Goal: Task Accomplishment & Management: Manage account settings

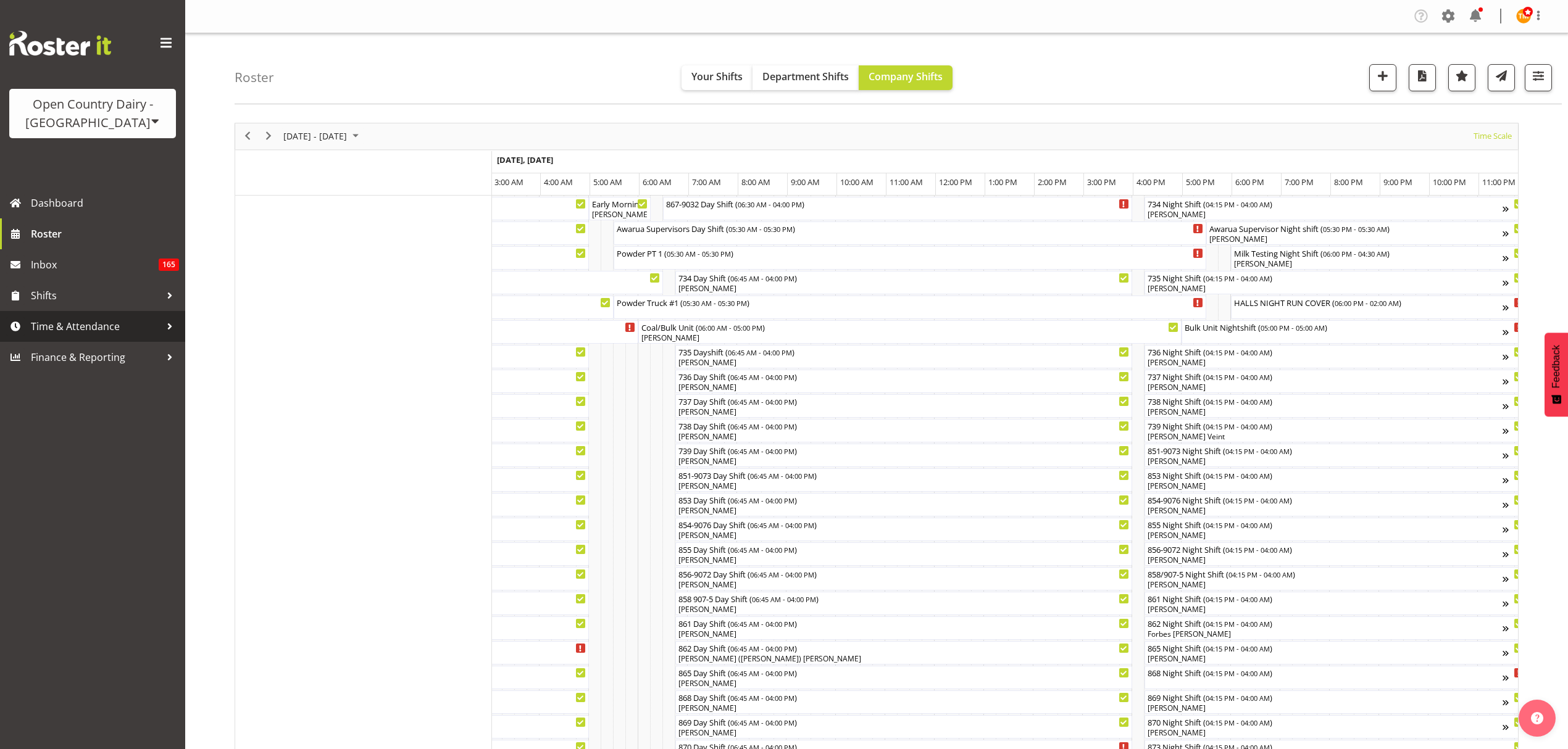
click at [75, 325] on span "Time & Attendance" at bounding box center [95, 326] width 129 height 19
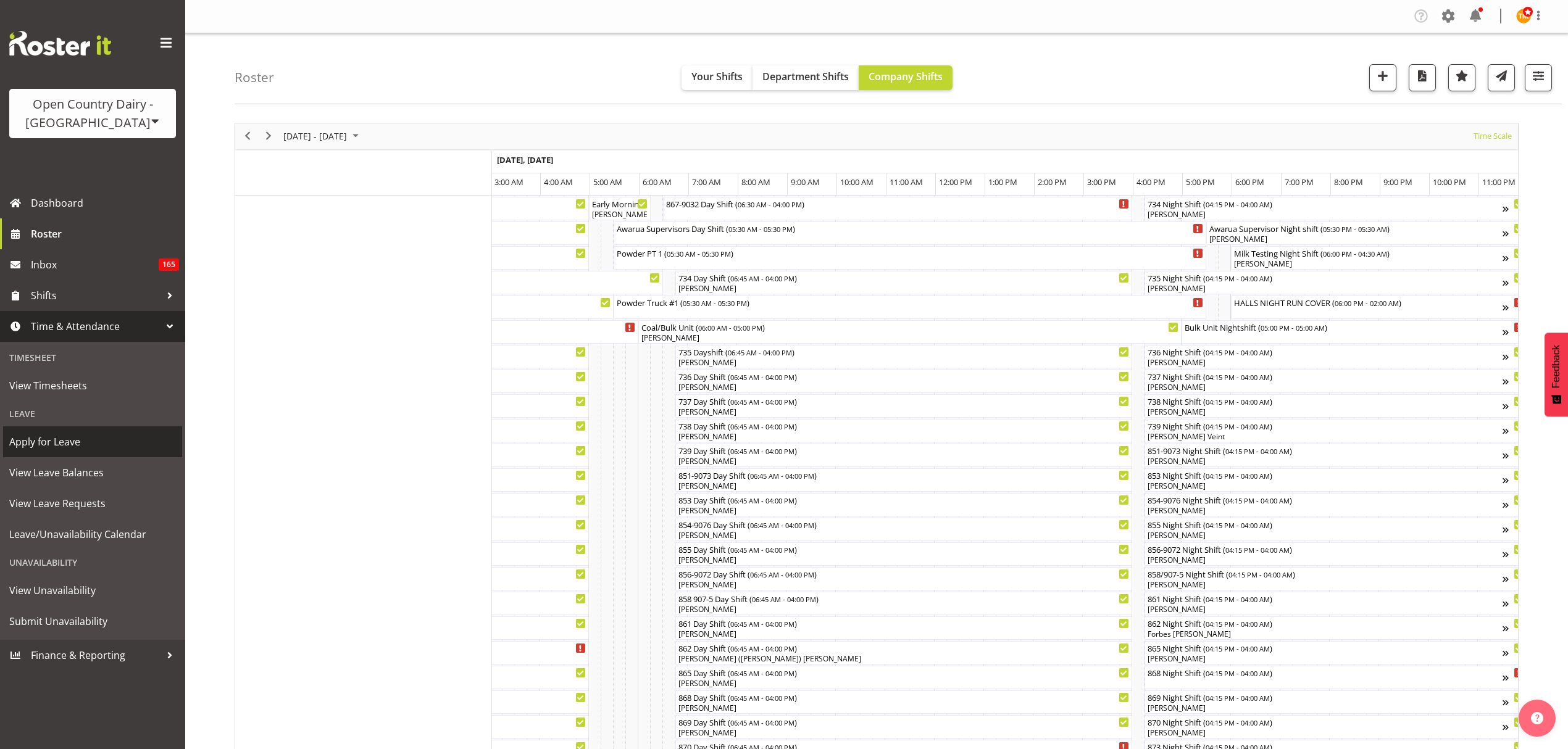
click at [77, 440] on span "Apply for Leave" at bounding box center [92, 441] width 166 height 19
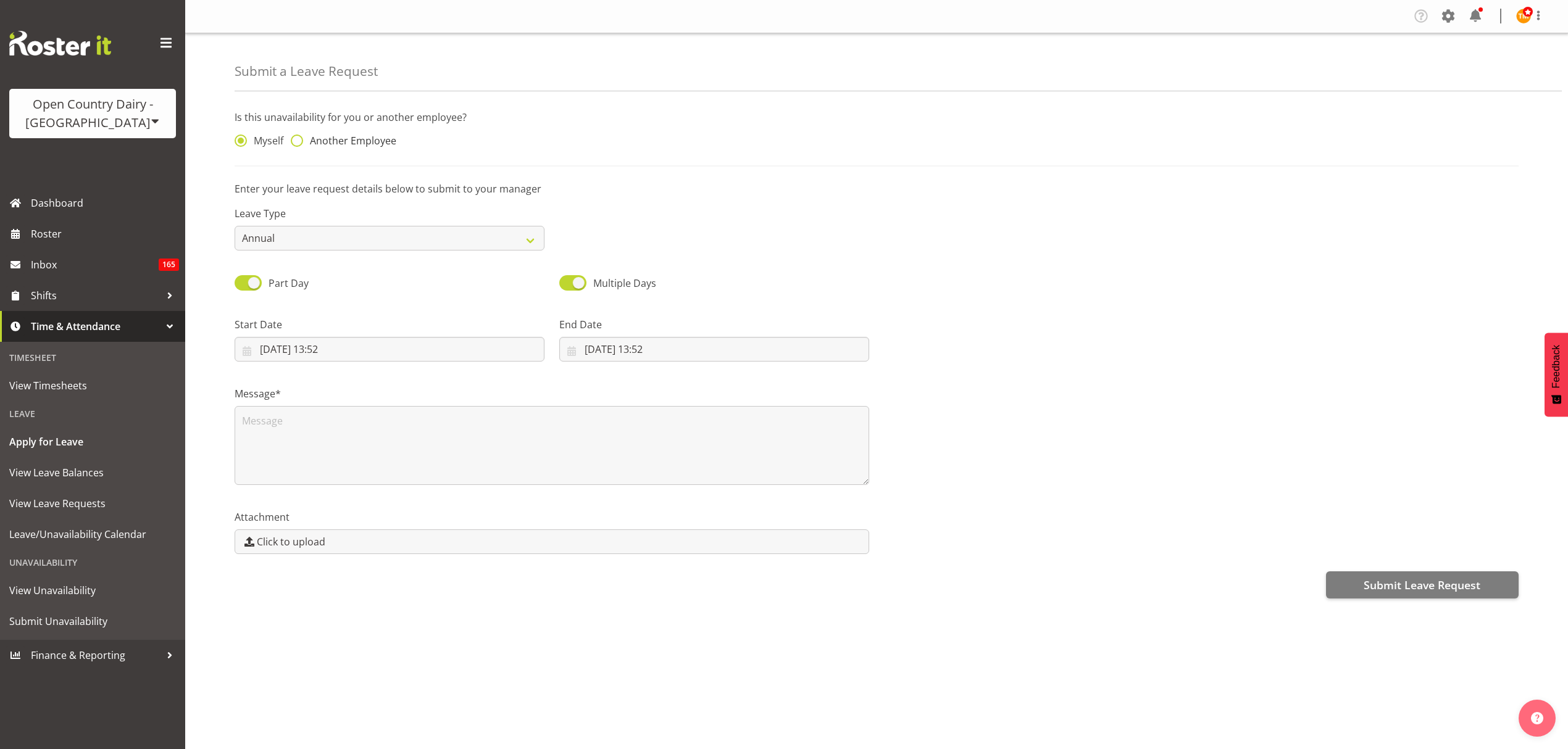
click at [324, 138] on span "Another Employee" at bounding box center [349, 140] width 93 height 12
click at [299, 138] on input "Another Employee" at bounding box center [295, 141] width 8 height 8
radio input "true"
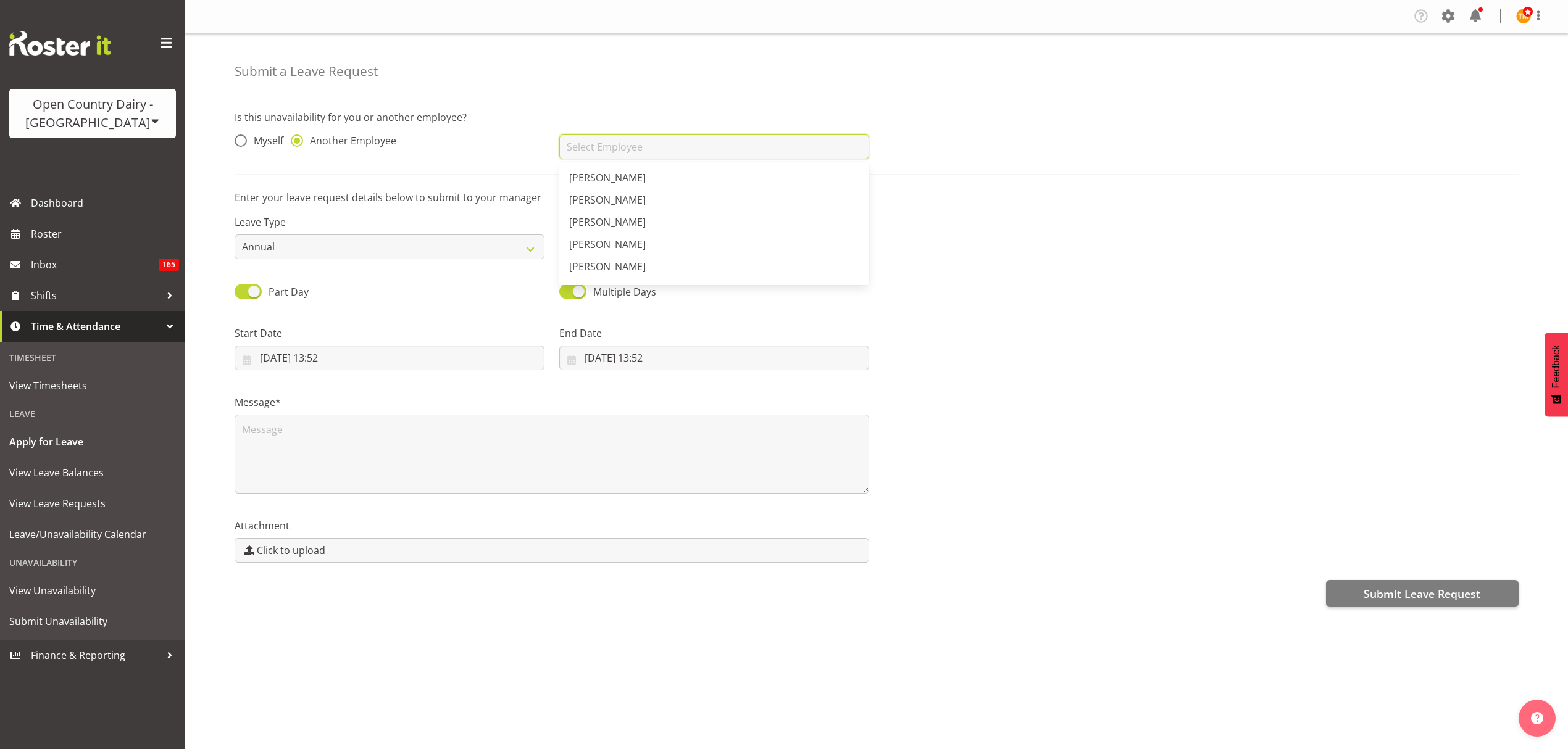
click at [645, 148] on input "text" at bounding box center [714, 146] width 310 height 25
click at [639, 176] on link "Cherie Williams" at bounding box center [714, 177] width 310 height 22
type input "Cherie Williams"
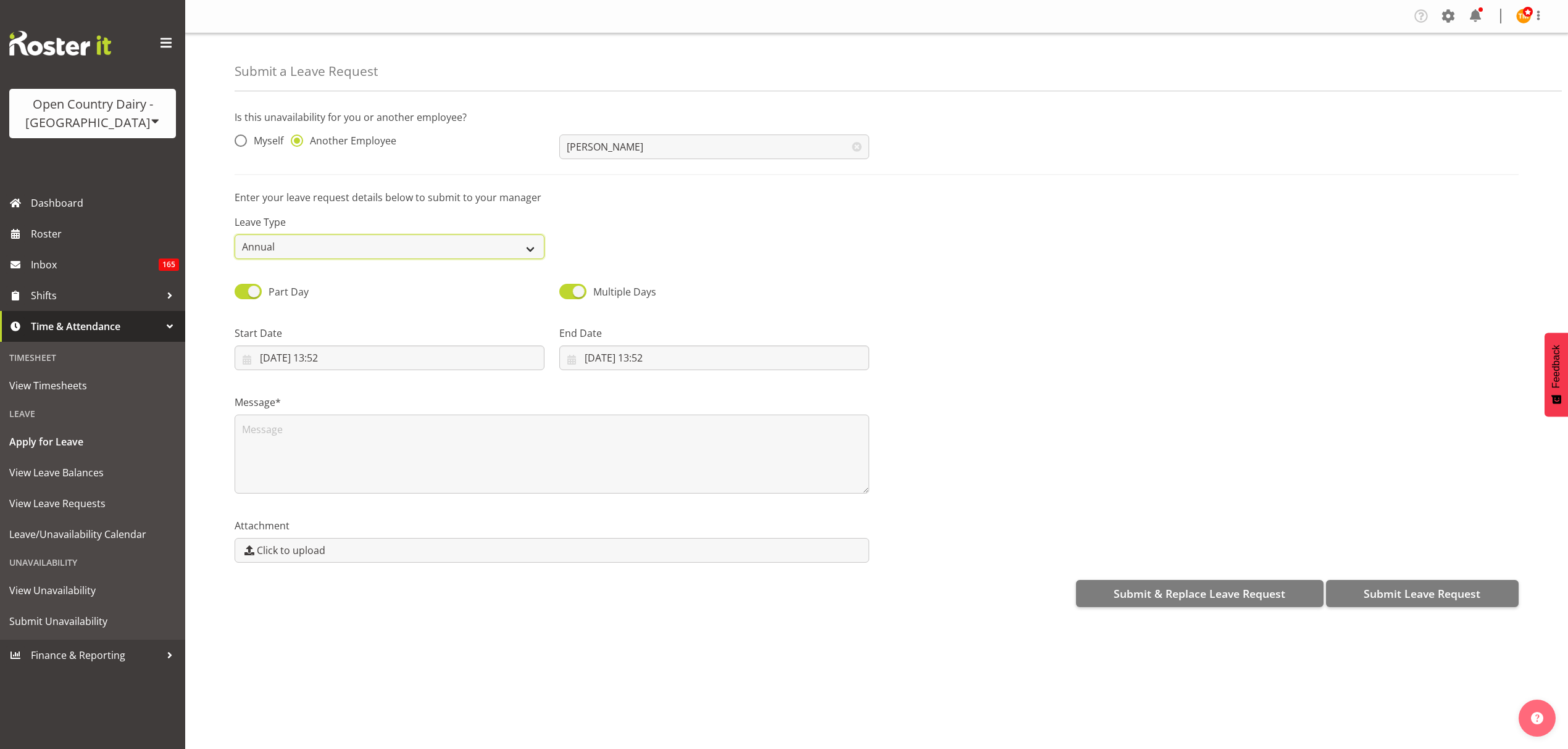
click at [367, 246] on select "Annual Sick Leave Without Pay Bereavement Domestic Violence Parental Jury Servi…" at bounding box center [389, 246] width 310 height 25
select select "Sick"
click at [234, 235] on select "Annual Sick Leave Without Pay Bereavement Domestic Violence Parental Jury Servi…" at bounding box center [389, 246] width 310 height 25
click at [322, 361] on input "24/09/2025, 13:52" at bounding box center [389, 358] width 310 height 25
click at [413, 314] on div "Start Date 24/09/2025, 13:52 January February March April May June July August …" at bounding box center [390, 343] width 325 height 69
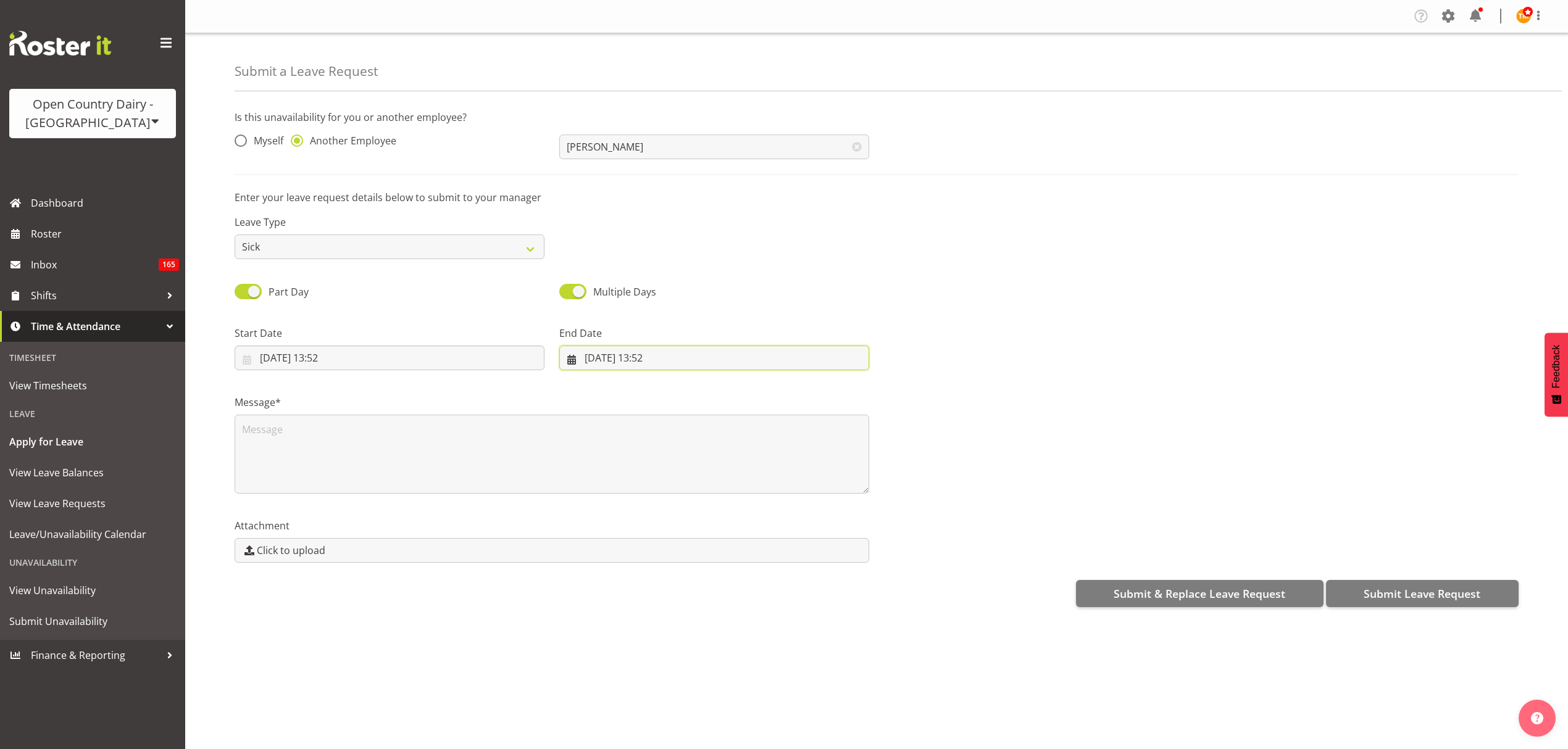
click at [663, 356] on input "24/09/2025, 13:52" at bounding box center [714, 358] width 310 height 25
click at [622, 549] on span "29" at bounding box center [622, 550] width 10 height 12
type input "29/09/2025, 13:52"
click at [502, 487] on textarea at bounding box center [551, 454] width 634 height 79
type textarea "Tijm"
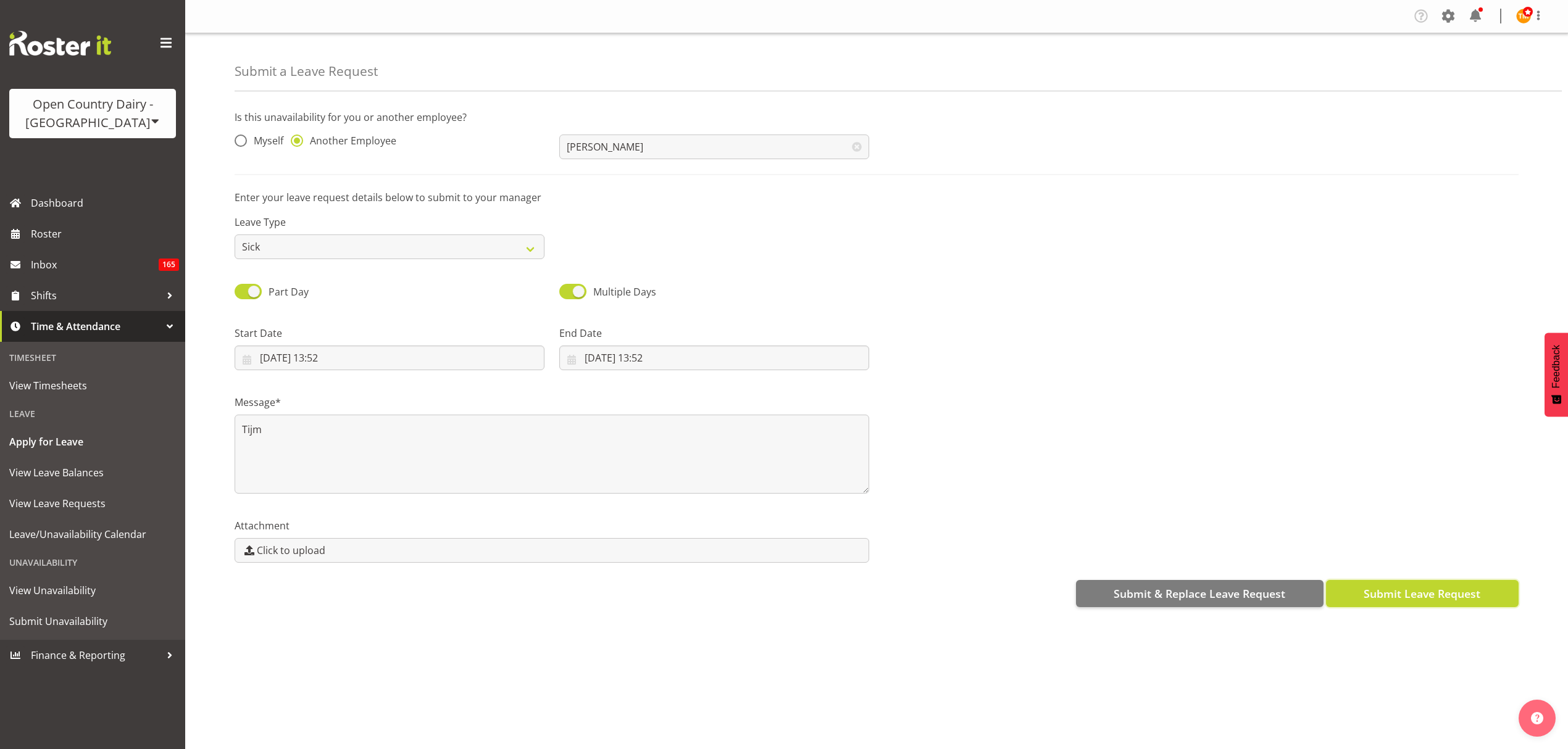
click at [1399, 591] on span "Submit Leave Request" at bounding box center [1422, 594] width 116 height 16
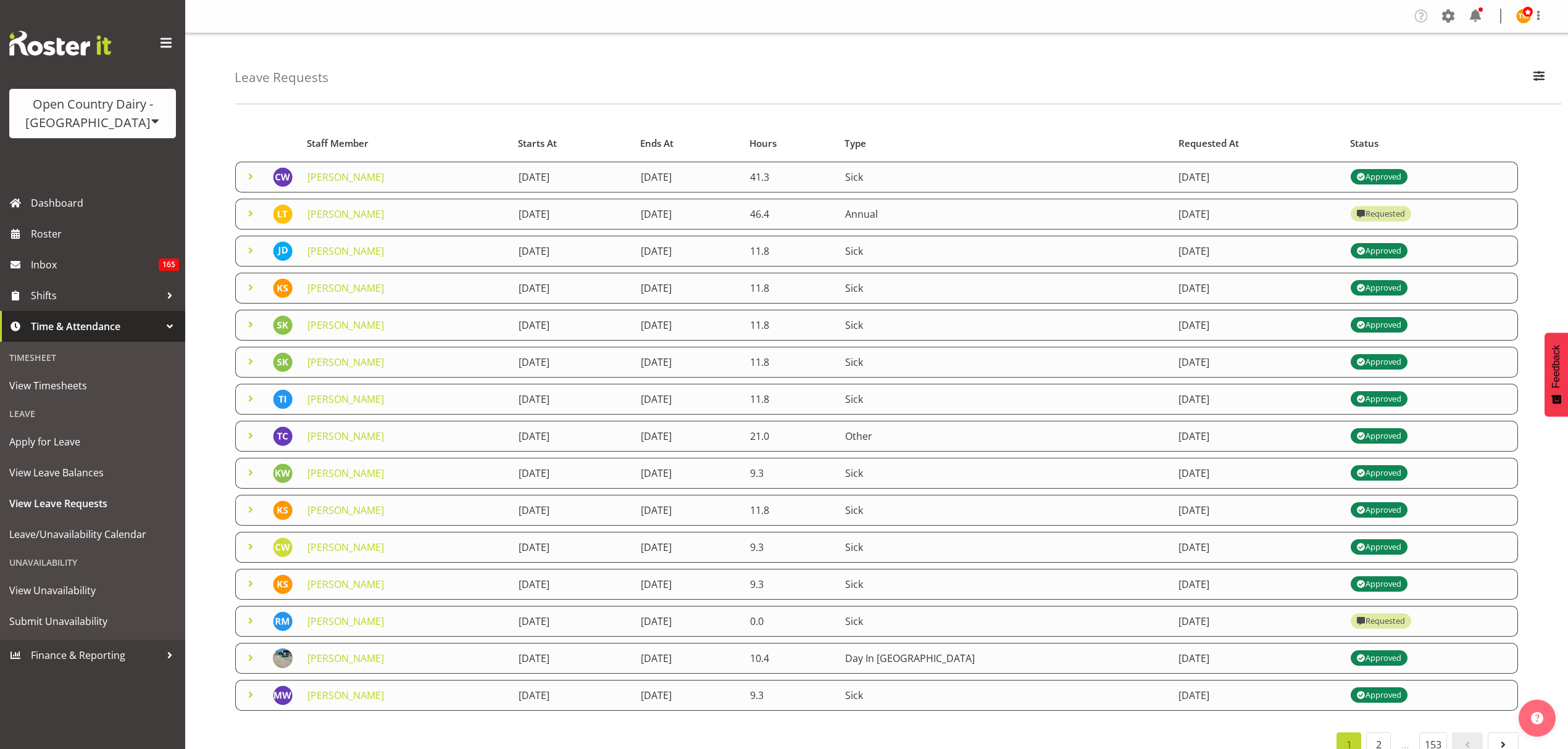
click at [253, 212] on span at bounding box center [251, 213] width 15 height 15
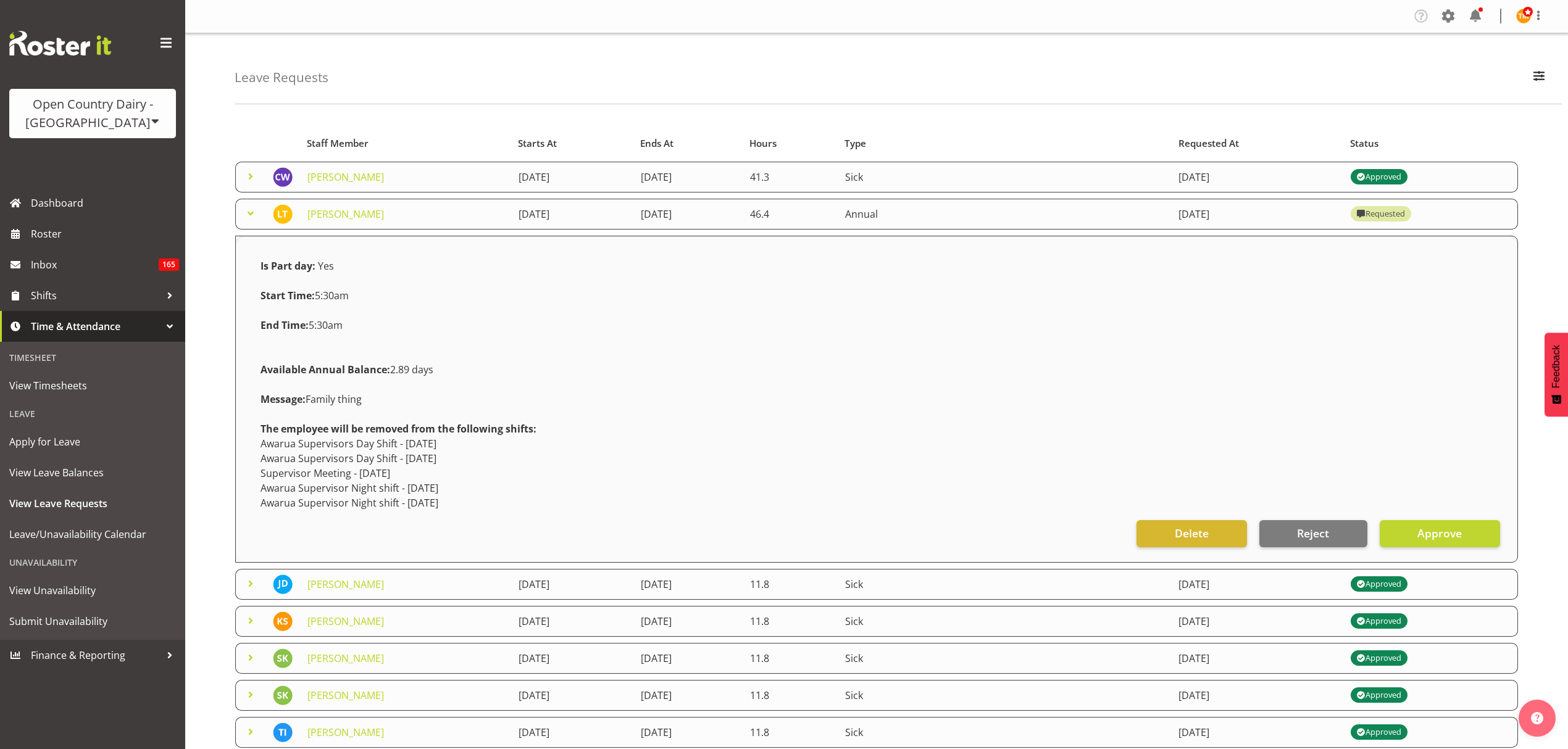
click at [247, 208] on span at bounding box center [251, 213] width 15 height 15
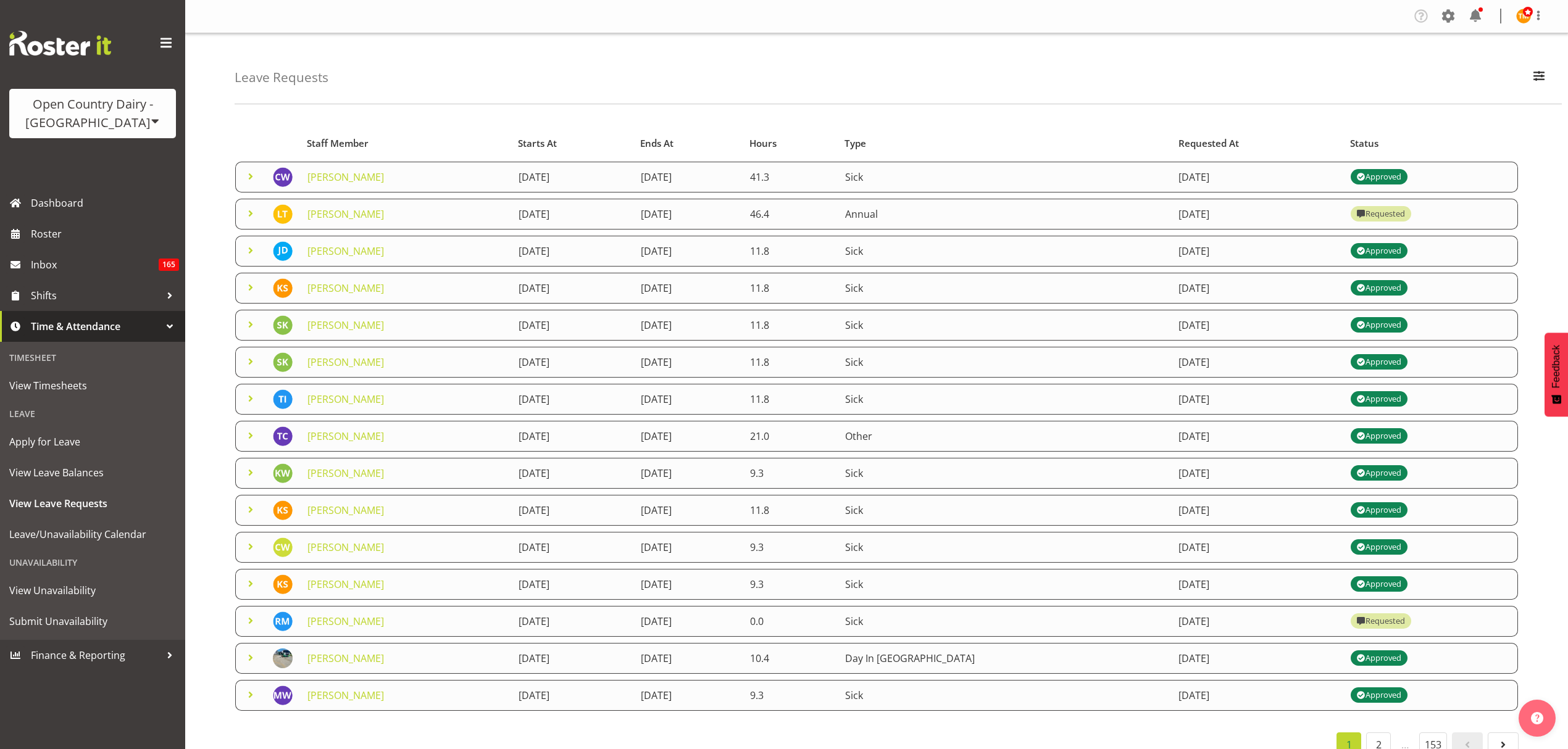
click at [145, 326] on span "Time & Attendance" at bounding box center [95, 326] width 129 height 19
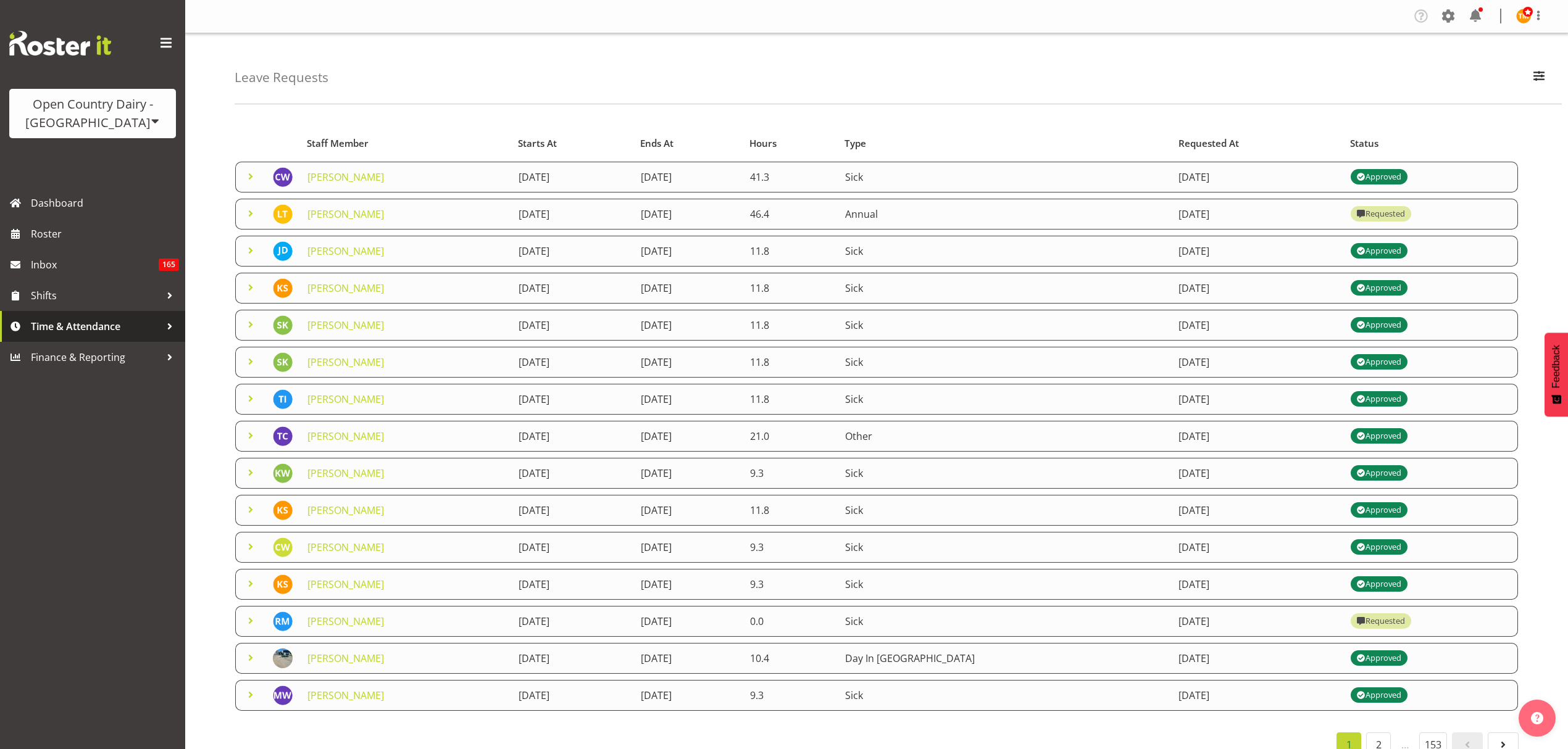
click at [171, 330] on div at bounding box center [170, 326] width 19 height 19
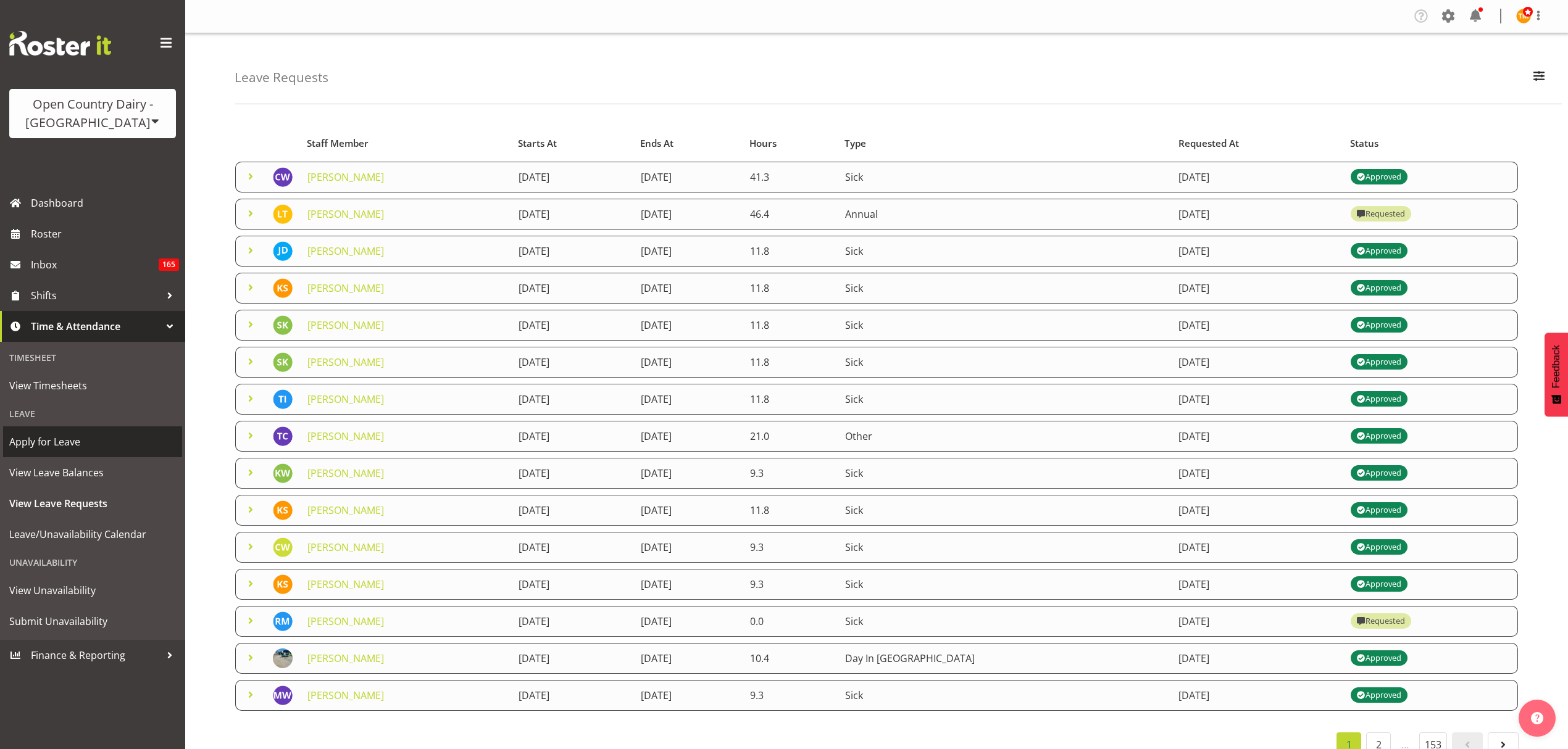
click at [82, 448] on span "Apply for Leave" at bounding box center [92, 441] width 166 height 19
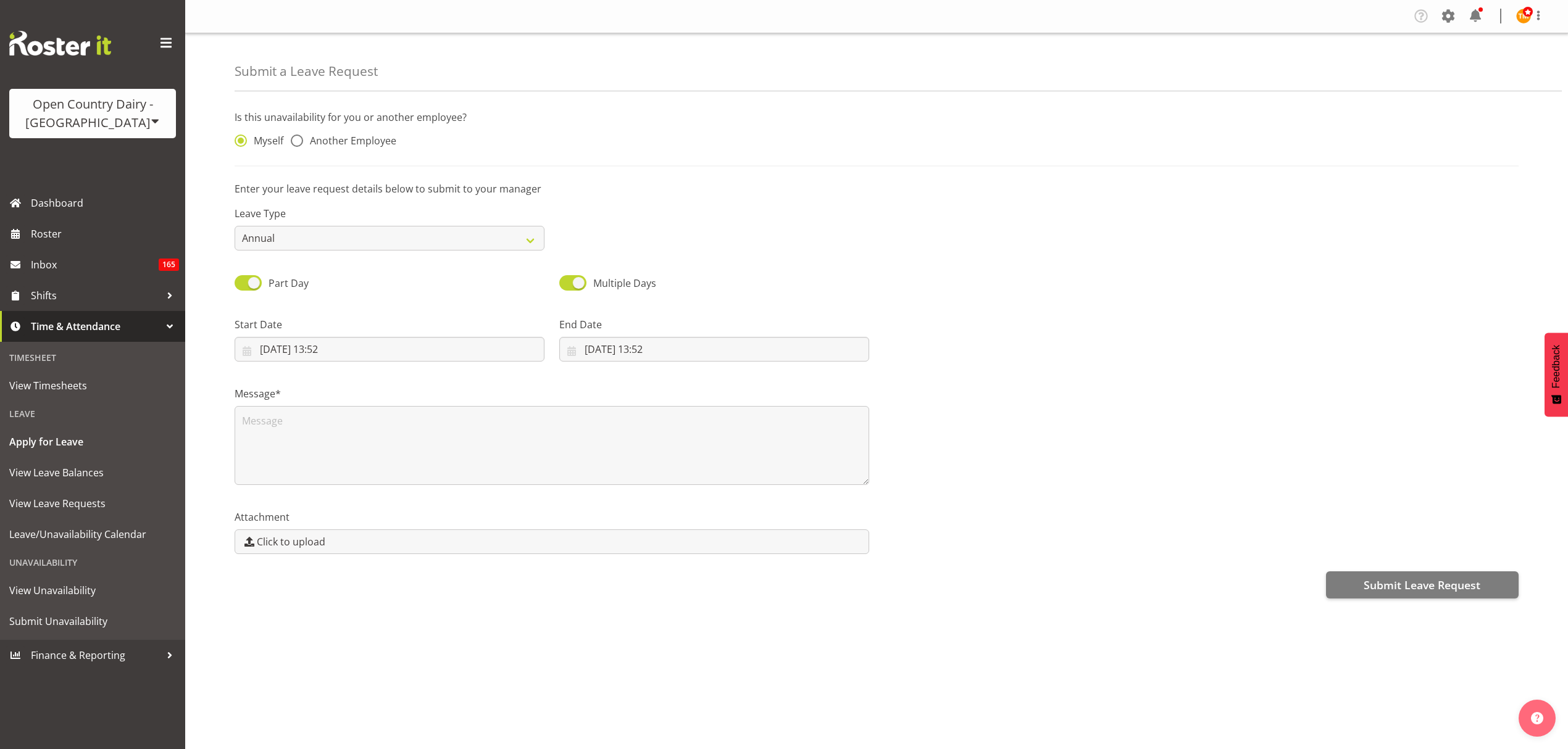
click at [319, 166] on div "Is this unavailability for you or another employee? Myself Another Employee" at bounding box center [876, 138] width 1284 height 57
click at [329, 139] on span "Another Employee" at bounding box center [349, 140] width 93 height 12
click at [299, 139] on input "Another Employee" at bounding box center [295, 141] width 8 height 8
radio input "true"
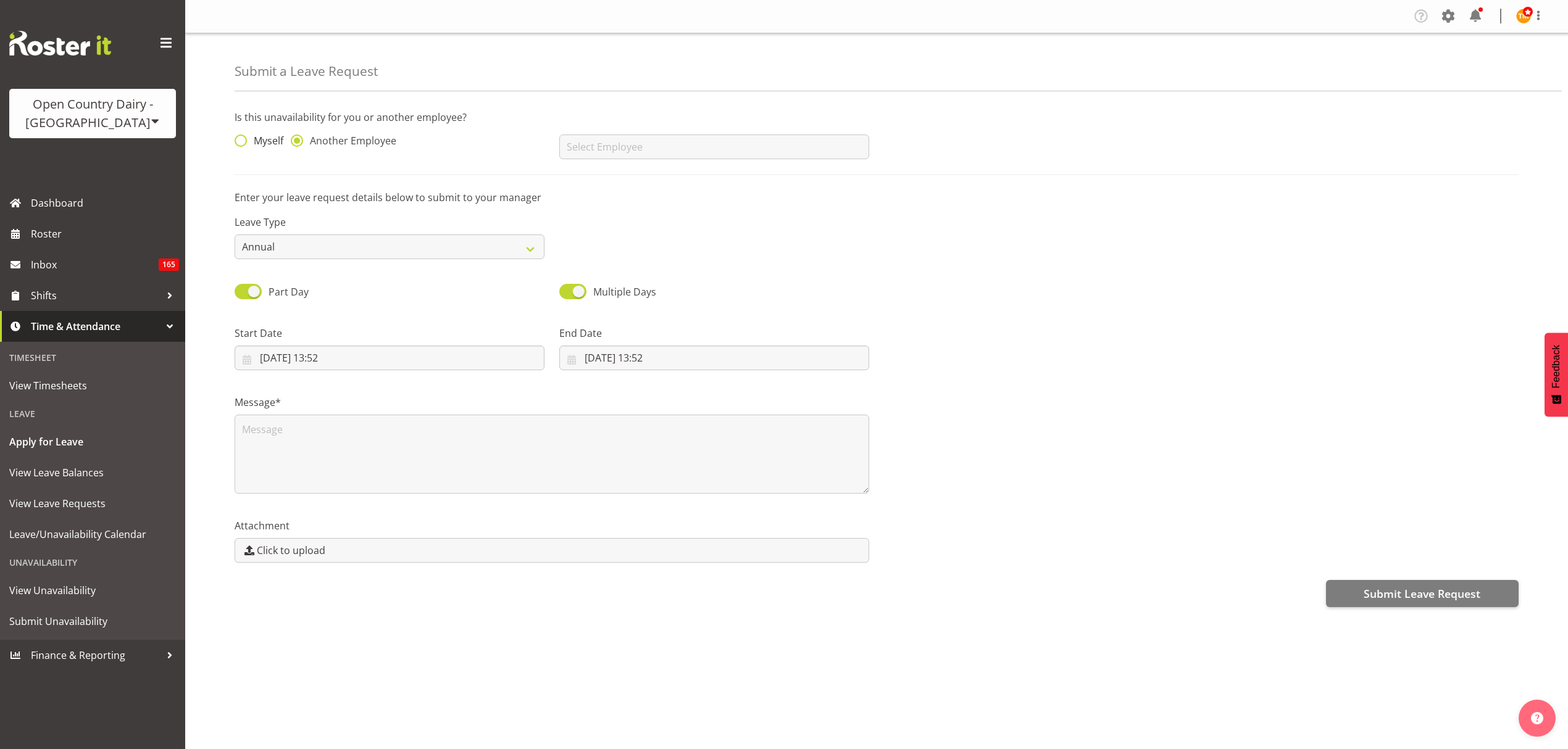
click at [274, 138] on span "Myself" at bounding box center [264, 140] width 36 height 12
click at [242, 138] on input "Myself" at bounding box center [238, 141] width 8 height 8
radio input "true"
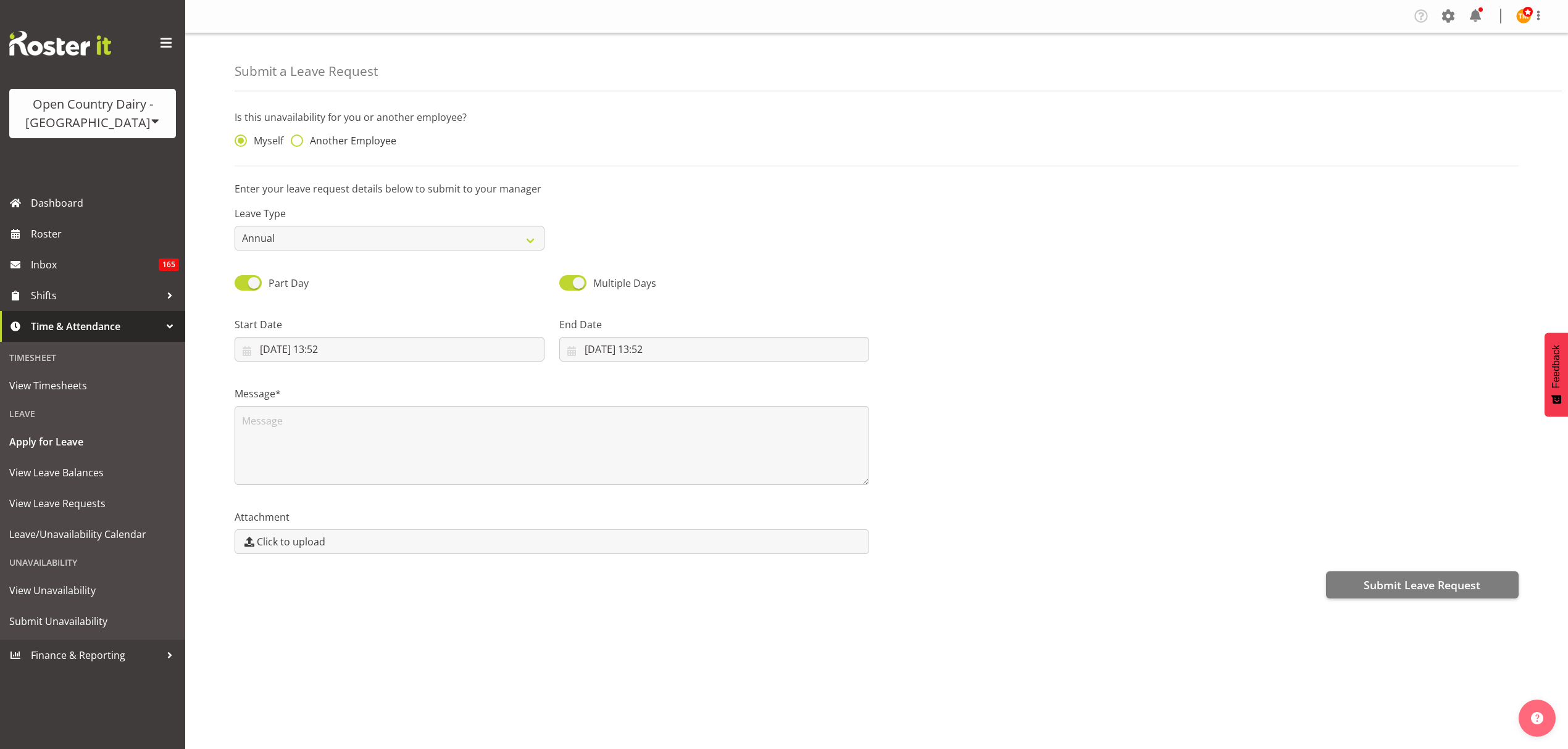
click at [367, 141] on span "Another Employee" at bounding box center [349, 140] width 93 height 12
click at [299, 141] on input "Another Employee" at bounding box center [295, 141] width 8 height 8
radio input "true"
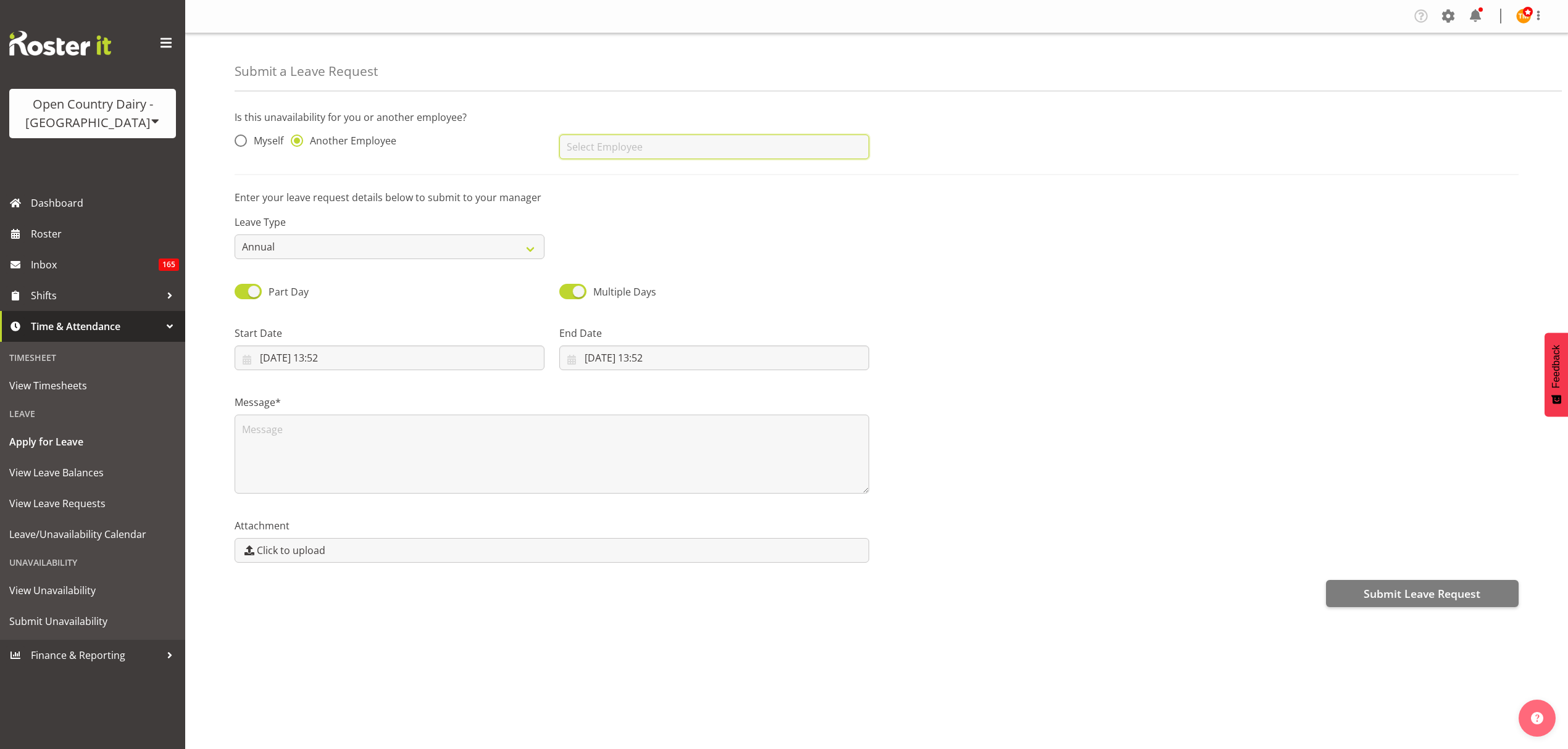
click at [630, 145] on input "text" at bounding box center [714, 146] width 310 height 25
click at [639, 174] on span "[PERSON_NAME]" at bounding box center [607, 178] width 77 height 14
type input "[PERSON_NAME]"
click at [368, 263] on div "Leave Type Annual Sick Leave Without Pay Bereavement Domestic Violence Parental…" at bounding box center [390, 232] width 325 height 69
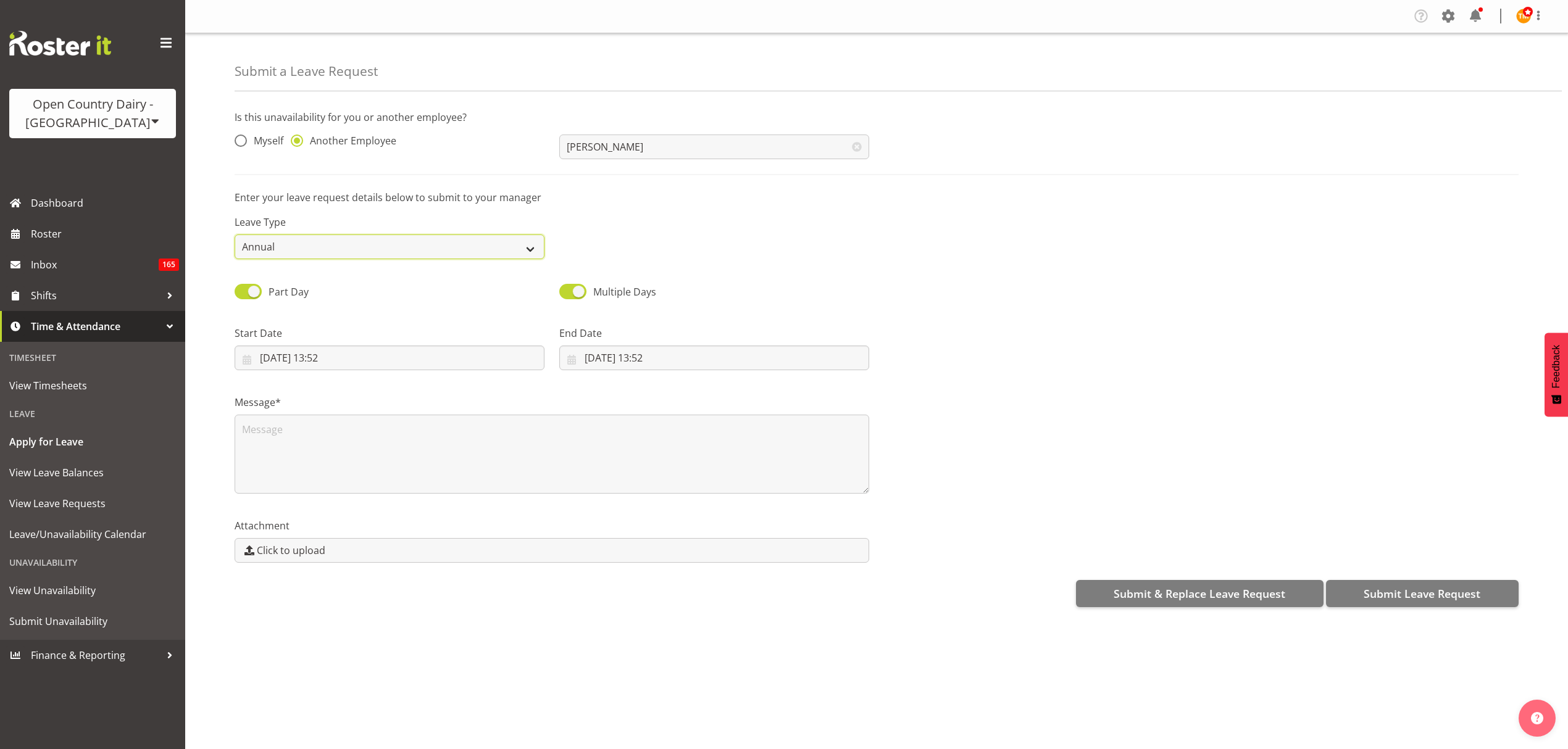
click at [370, 252] on select "Annual Sick Leave Without Pay Bereavement Domestic Violence Parental Jury Servi…" at bounding box center [389, 246] width 310 height 25
click at [362, 173] on div "Is this unavailability for you or another employee? Myself Another Employee Gav…" at bounding box center [876, 142] width 1284 height 65
click at [346, 238] on select "Annual Sick Leave Without Pay Bereavement Domestic Violence Parental Jury Servi…" at bounding box center [389, 246] width 310 height 25
click at [348, 228] on label "Leave Type" at bounding box center [389, 222] width 310 height 15
click at [457, 343] on div "Start Date 24/09/2025, 13:52 January February March April May June July August …" at bounding box center [389, 347] width 310 height 44
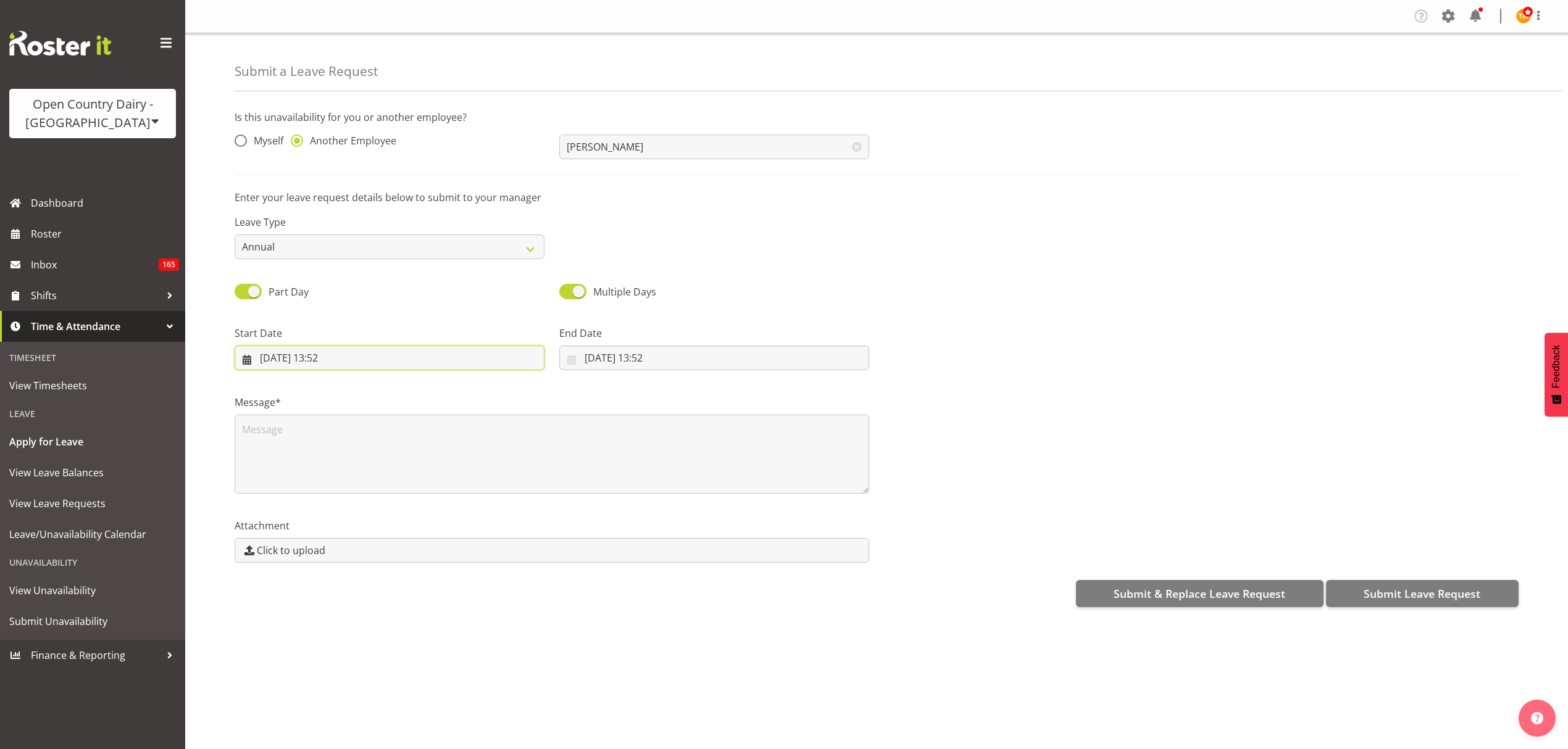
click at [455, 351] on input "24/09/2025, 13:52" at bounding box center [389, 358] width 310 height 25
click at [428, 534] on link "27" at bounding box center [422, 528] width 25 height 24
type input "27/09/2025, 13:52"
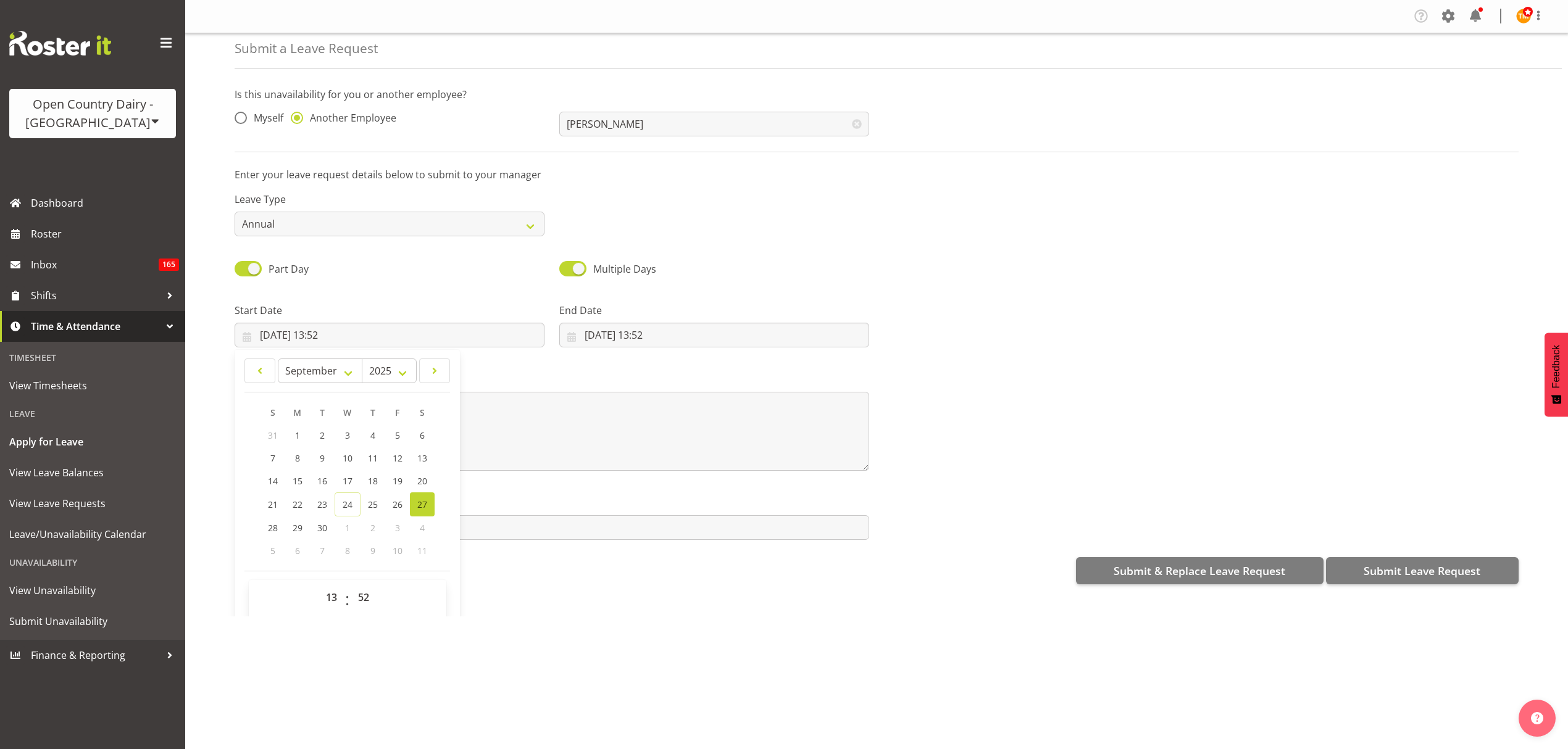
scroll to position [36, 0]
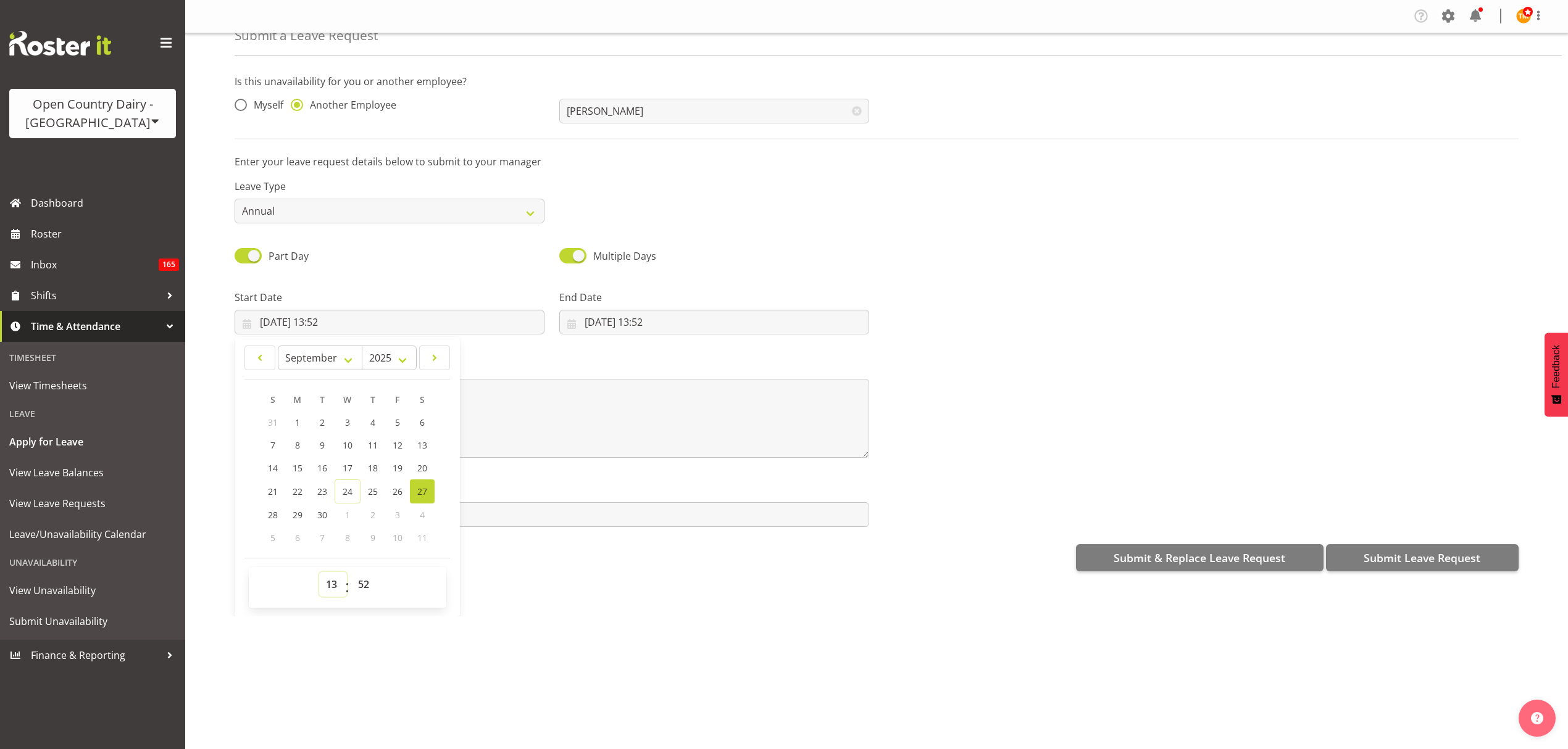
click at [344, 583] on select "00 01 02 03 04 05 06 07 08 09 10 11 12 13 14 15 16 17 18 19 20 21 22 23" at bounding box center [333, 584] width 27 height 25
drag, startPoint x: 1049, startPoint y: 157, endPoint x: 824, endPoint y: 10, distance: 268.8
click at [1048, 157] on p "Enter your leave request details below to submit to your manager" at bounding box center [876, 162] width 1284 height 15
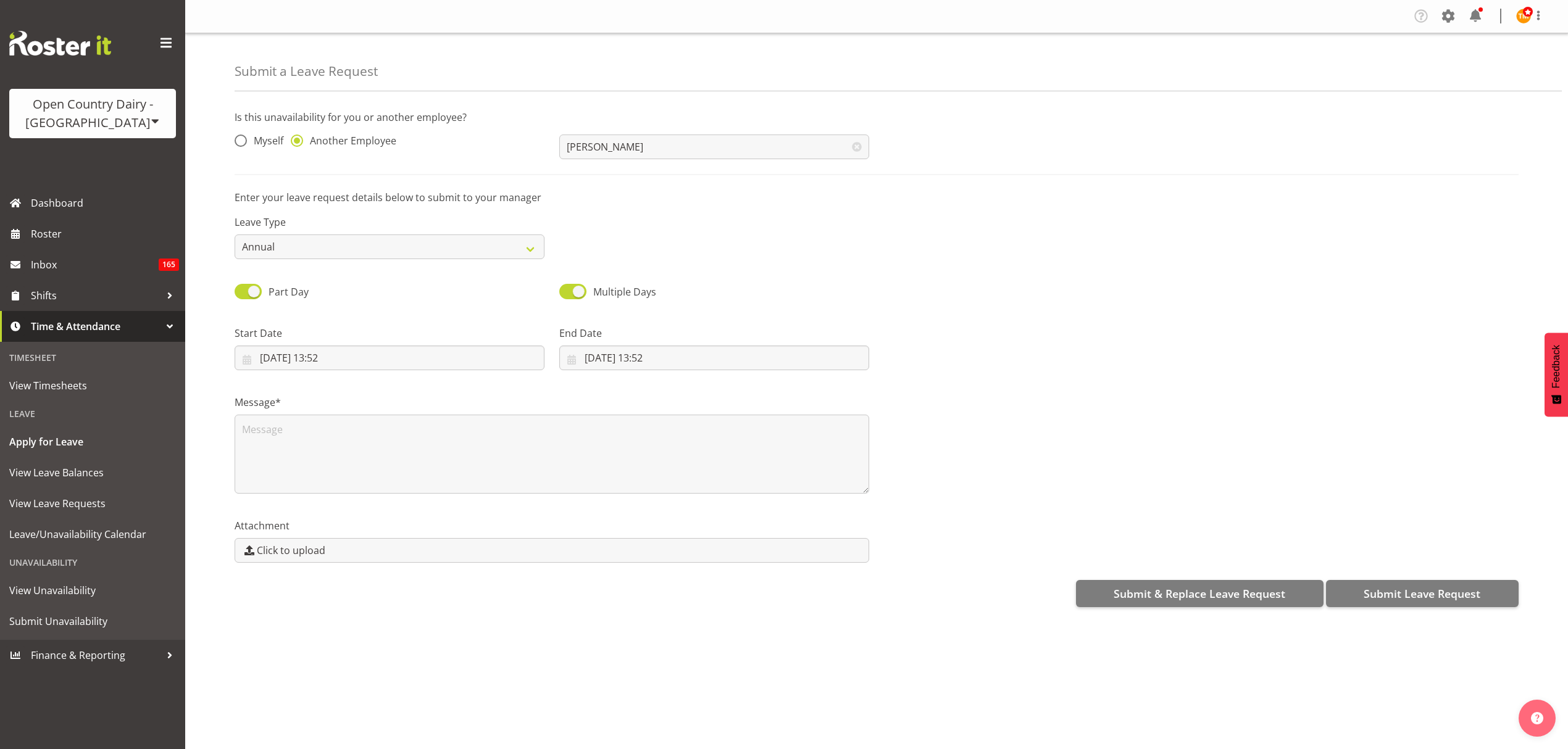
scroll to position [0, 0]
click at [395, 367] on input "27/09/2025, 13:52" at bounding box center [389, 358] width 310 height 25
click at [643, 354] on input "24/09/2025, 13:52" at bounding box center [714, 358] width 310 height 25
click at [603, 553] on link "28" at bounding box center [597, 550] width 25 height 23
type input "28/09/2025, 13:52"
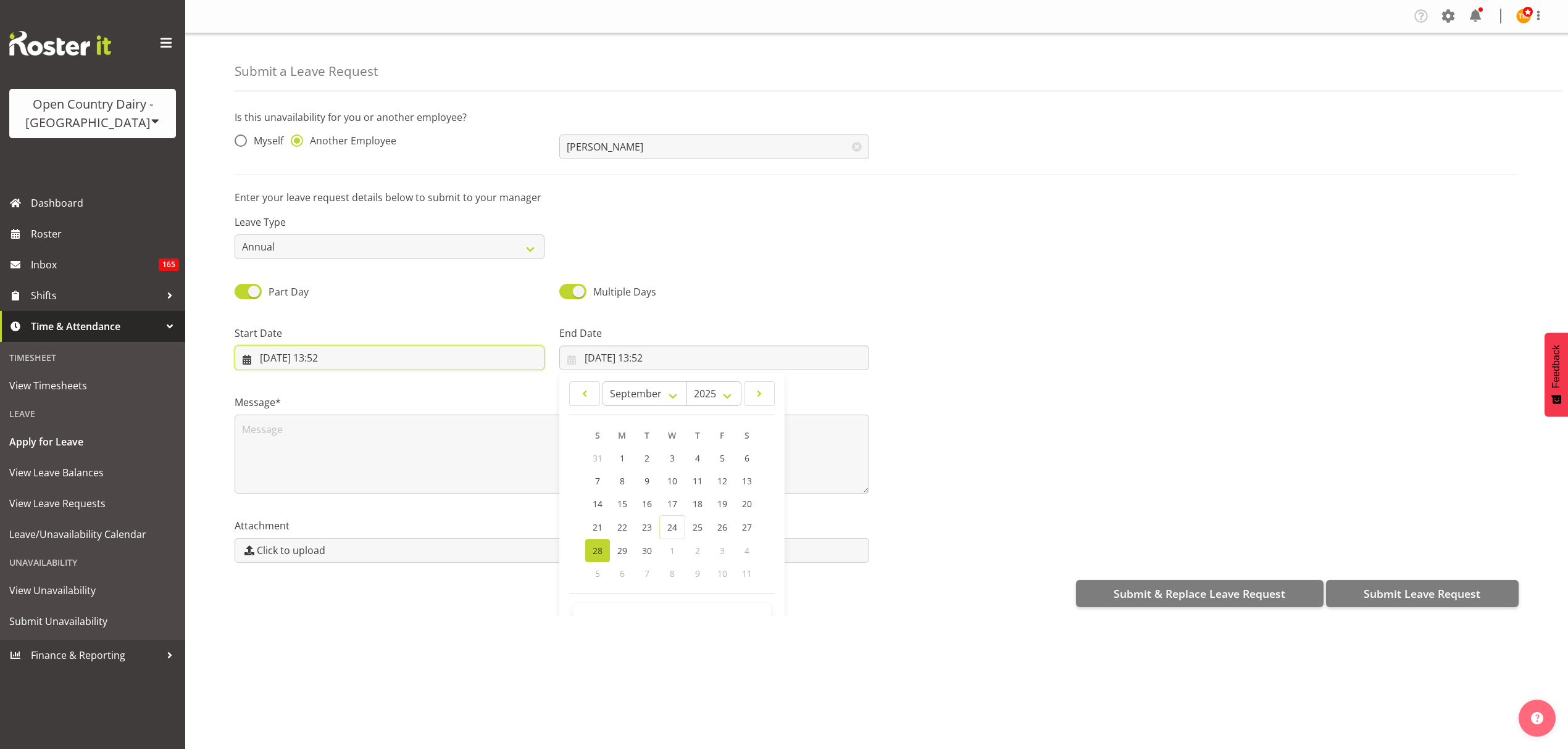
click at [323, 361] on input "27/09/2025, 13:52" at bounding box center [389, 358] width 310 height 25
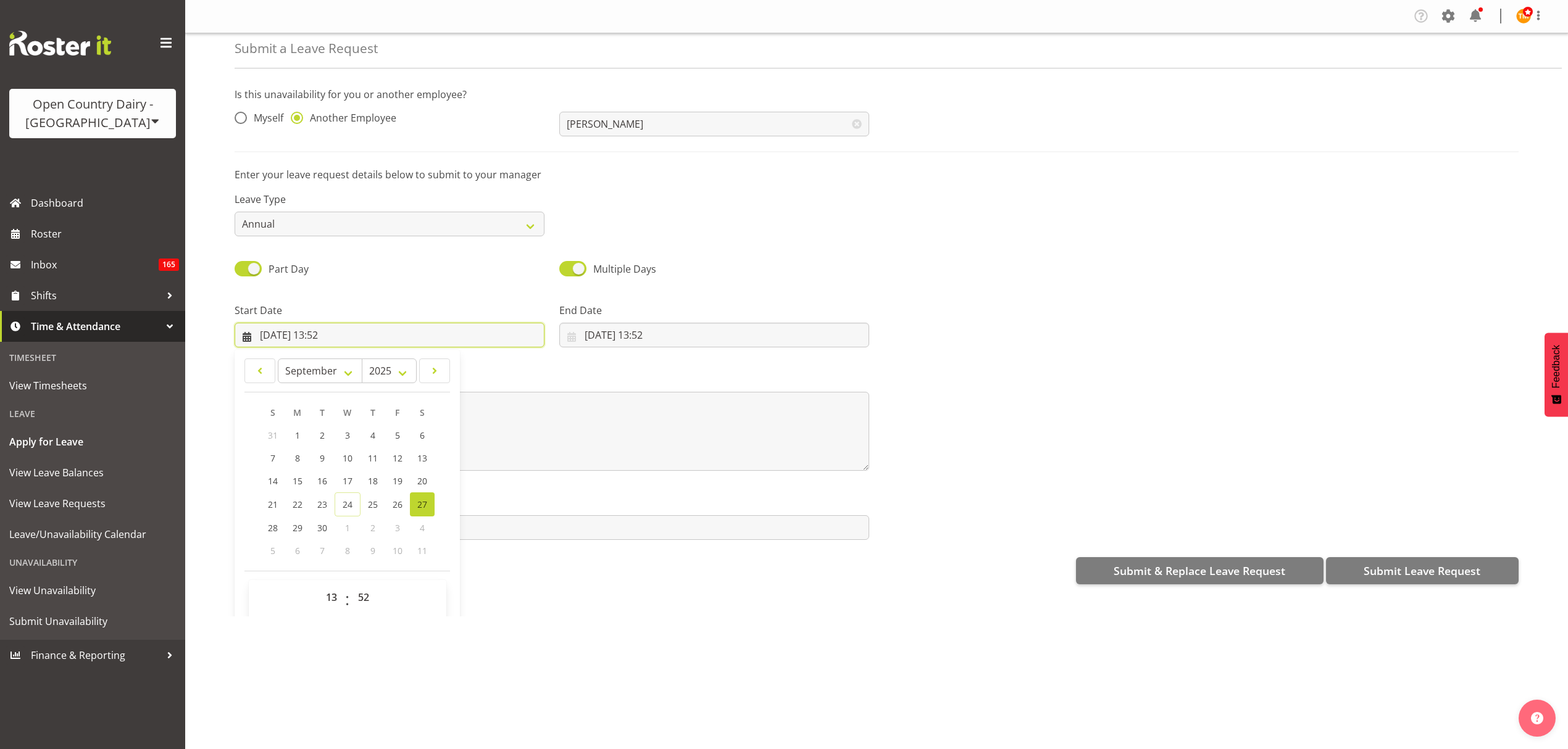
scroll to position [36, 0]
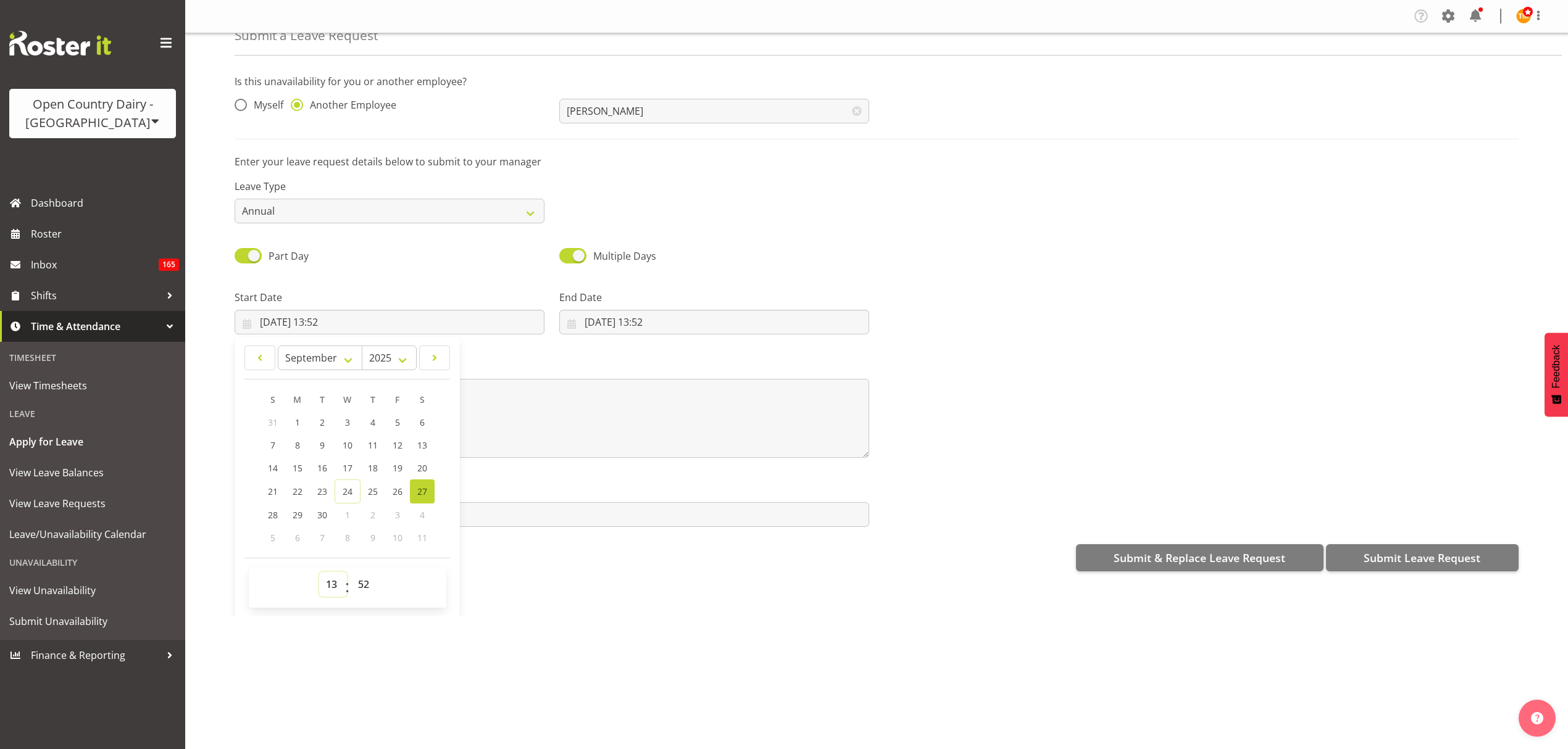
click at [337, 591] on select "00 01 02 03 04 05 06 07 08 09 10 11 12 13 14 15 16 17 18 19 20 21 22 23" at bounding box center [333, 584] width 27 height 25
click at [341, 574] on select "00 01 02 03 04 05 06 07 08 09 10 11 12 13 14 15 16 17 18 19 20 21 22 23" at bounding box center [333, 584] width 27 height 25
select select "6"
click at [319, 574] on select "00 01 02 03 04 05 06 07 08 09 10 11 12 13 14 15 16 17 18 19 20 21 22 23" at bounding box center [333, 584] width 27 height 25
type input "27/09/2025, 06:52"
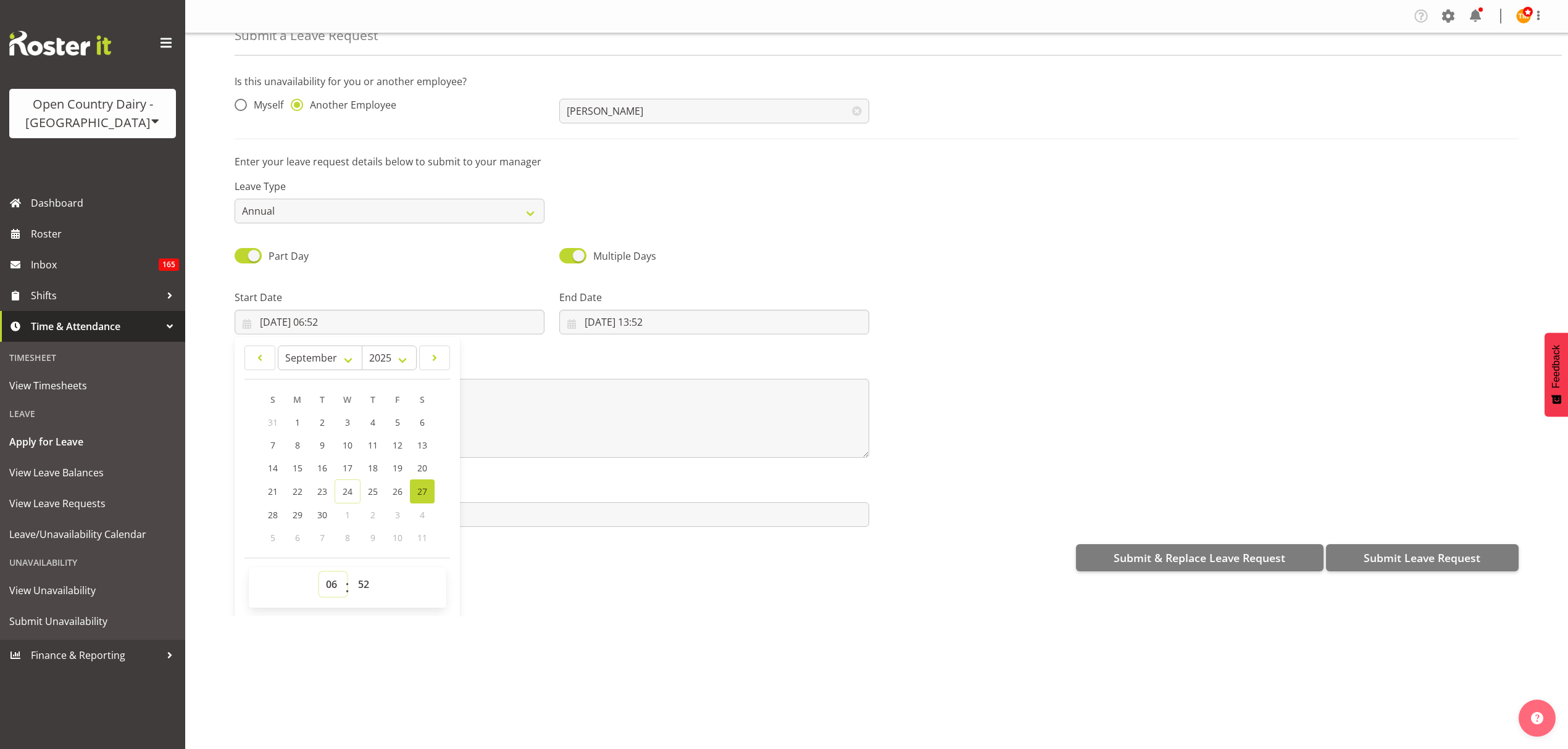
click at [333, 583] on select "00 01 02 03 04 05 06 07 08 09 10 11 12 13 14 15 16 17 18 19 20 21 22 23" at bounding box center [333, 584] width 27 height 25
select select "5"
click at [319, 574] on select "00 01 02 03 04 05 06 07 08 09 10 11 12 13 14 15 16 17 18 19 20 21 22 23" at bounding box center [333, 584] width 27 height 25
type input "27/09/2025, 05:52"
click at [651, 327] on input "28/09/2025, 13:52" at bounding box center [714, 322] width 310 height 25
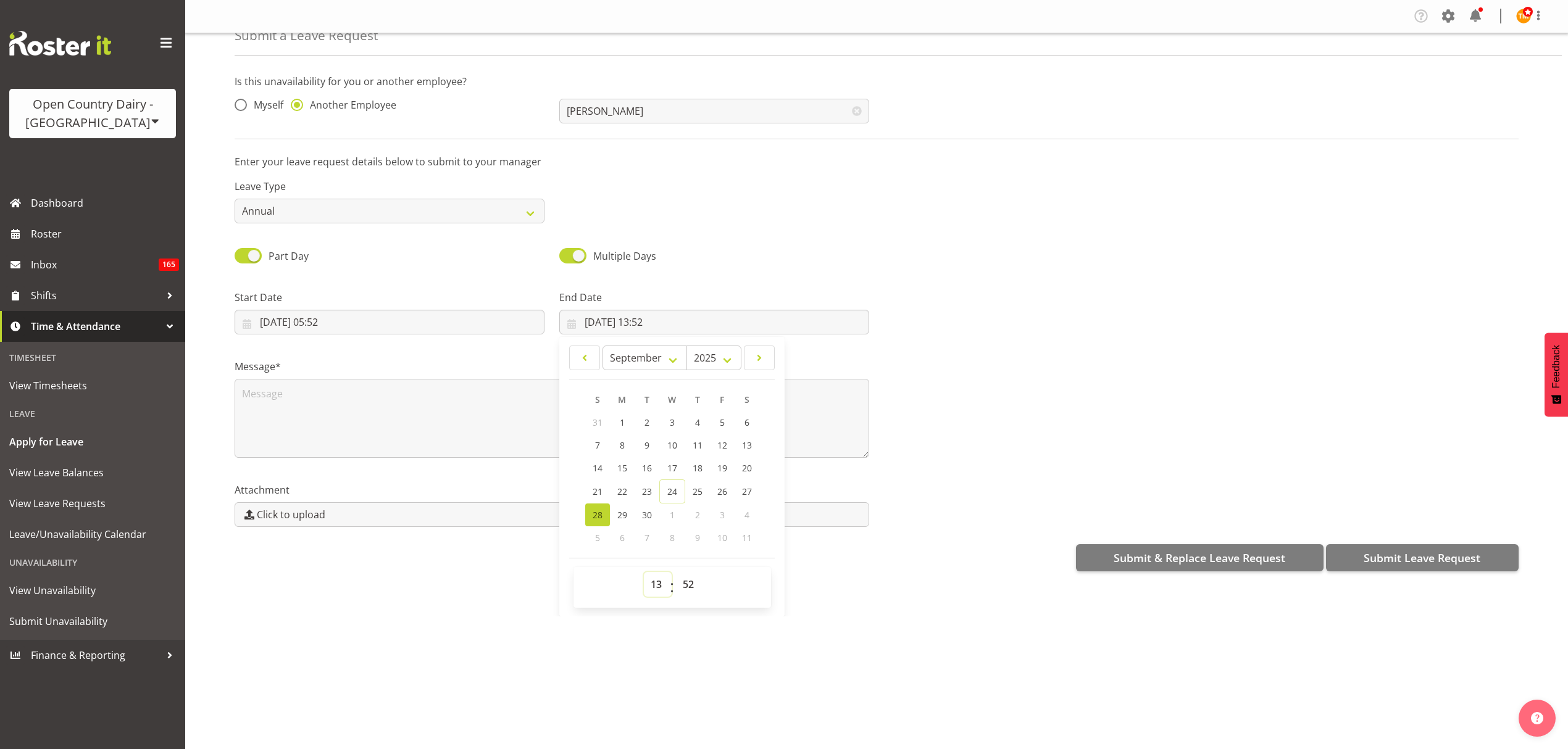
click at [655, 583] on select "00 01 02 03 04 05 06 07 08 09 10 11 12 13 14 15 16 17 18 19 20 21 22 23" at bounding box center [658, 584] width 27 height 25
select select "17"
click at [644, 574] on select "00 01 02 03 04 05 06 07 08 09 10 11 12 13 14 15 16 17 18 19 20 21 22 23" at bounding box center [658, 584] width 27 height 25
type input "28/09/2025, 17:52"
click at [496, 448] on textarea at bounding box center [551, 419] width 634 height 79
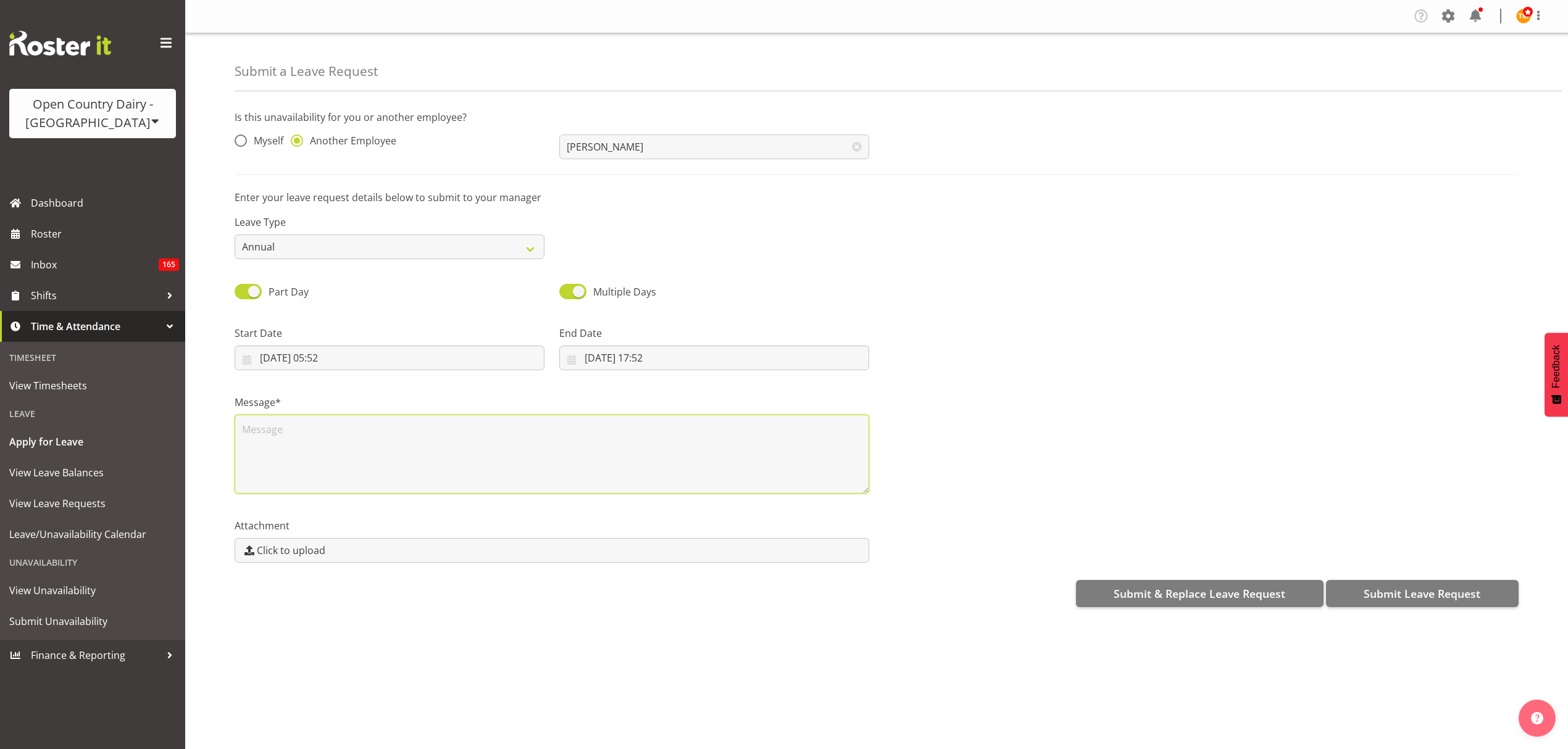
scroll to position [0, 0]
type textarea "funeral"
click at [1372, 591] on span "Submit Leave Request" at bounding box center [1422, 594] width 116 height 16
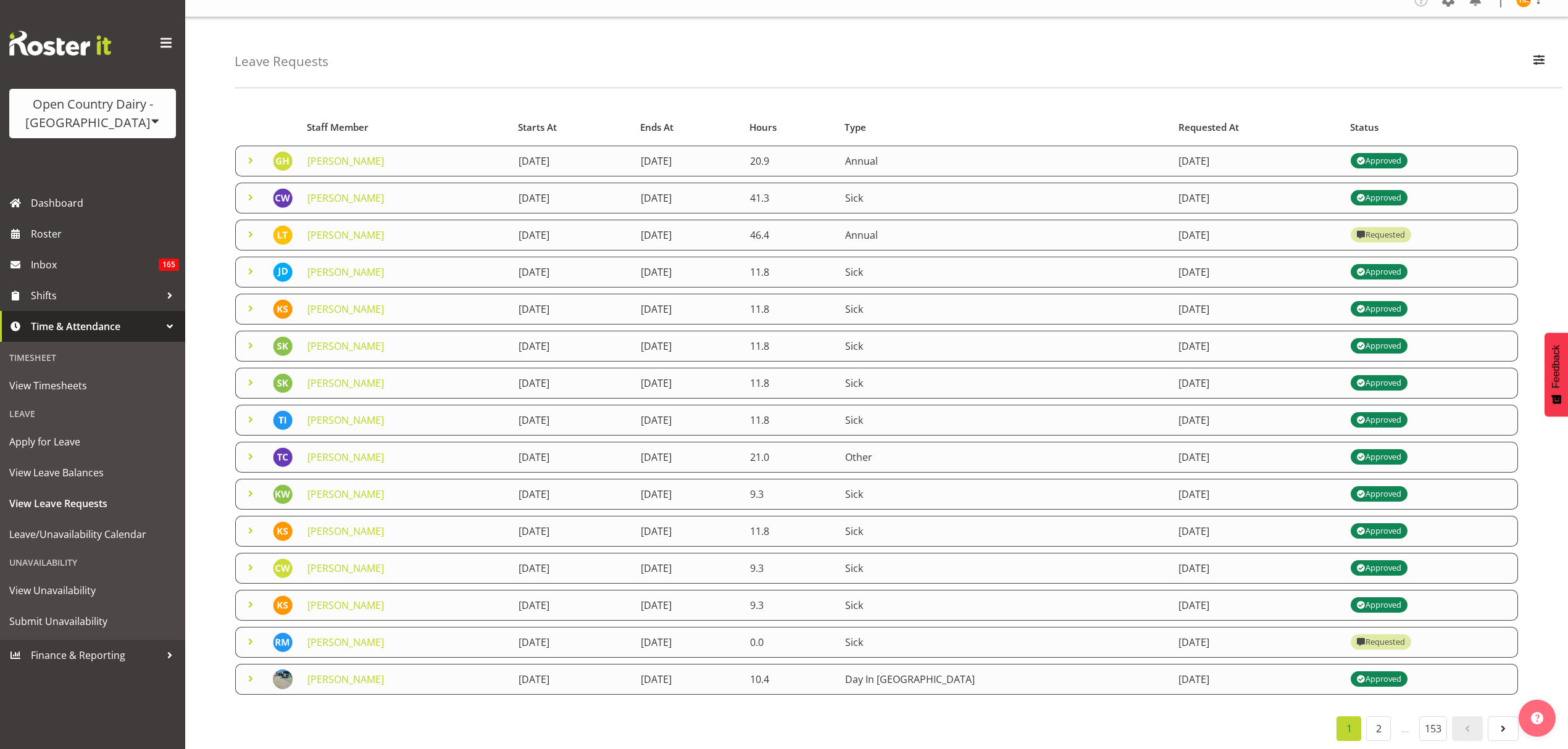
scroll to position [30, 0]
click at [242, 629] on td at bounding box center [250, 641] width 30 height 31
click at [252, 633] on span at bounding box center [251, 641] width 15 height 15
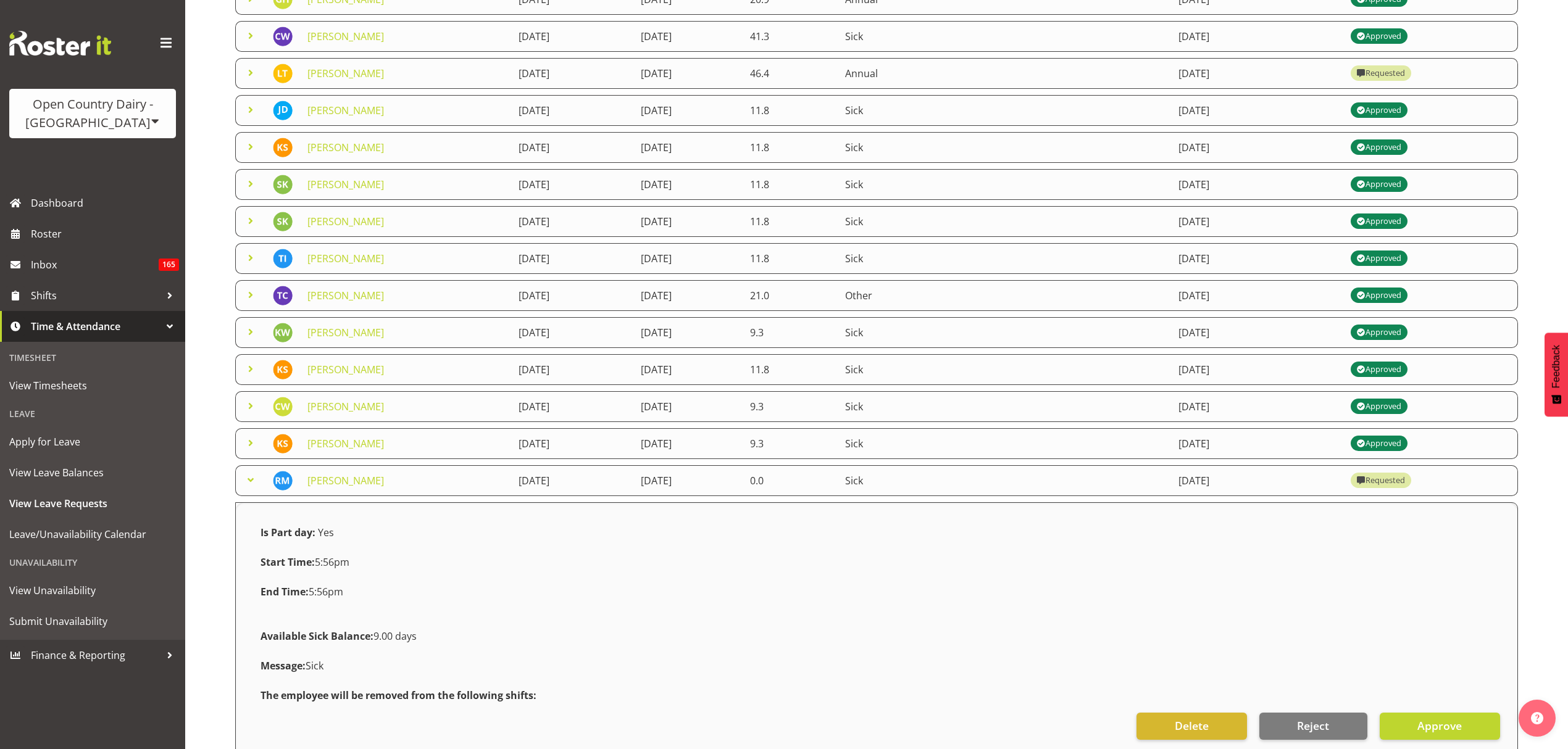
scroll to position [288, 0]
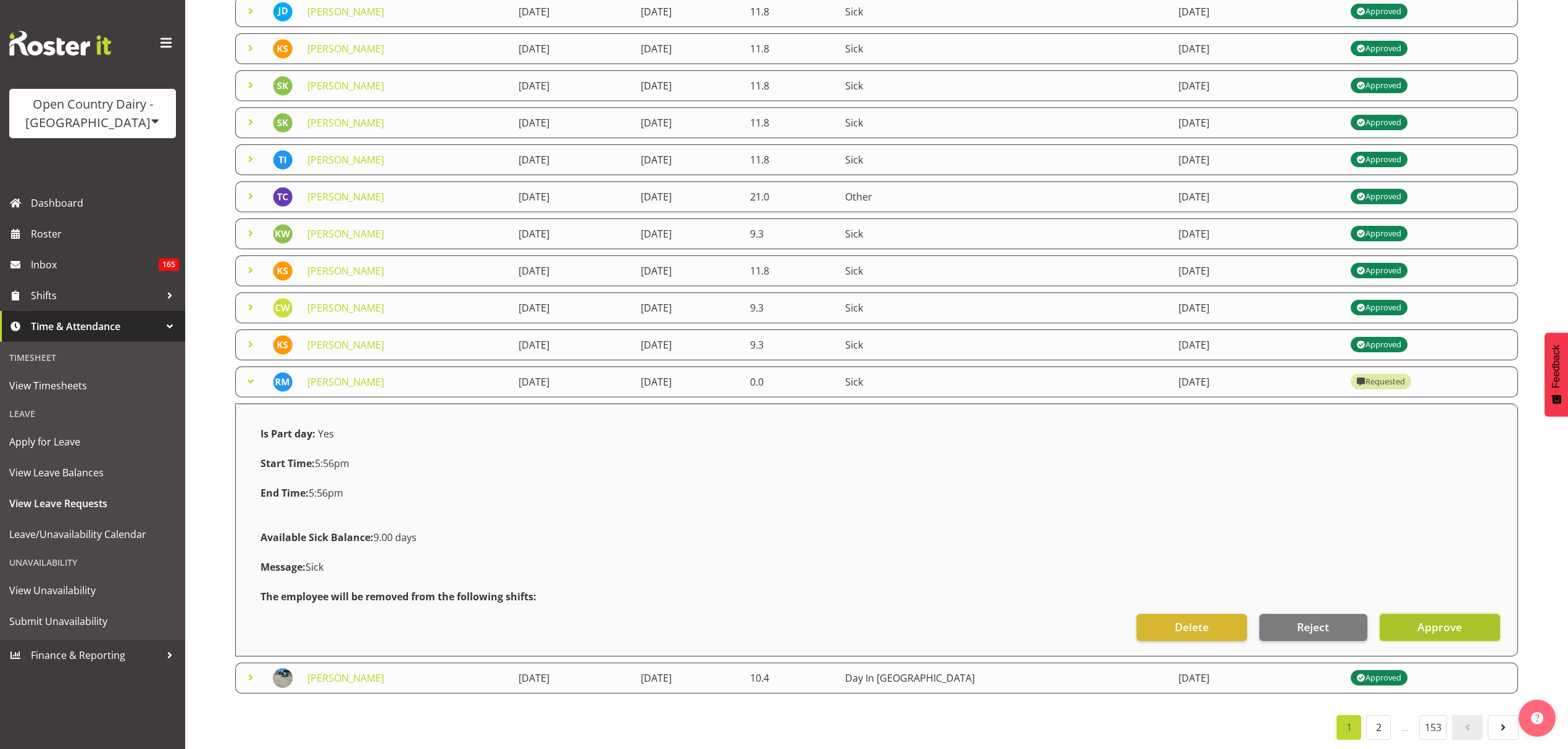
click at [1465, 617] on button "Approve" at bounding box center [1439, 628] width 120 height 27
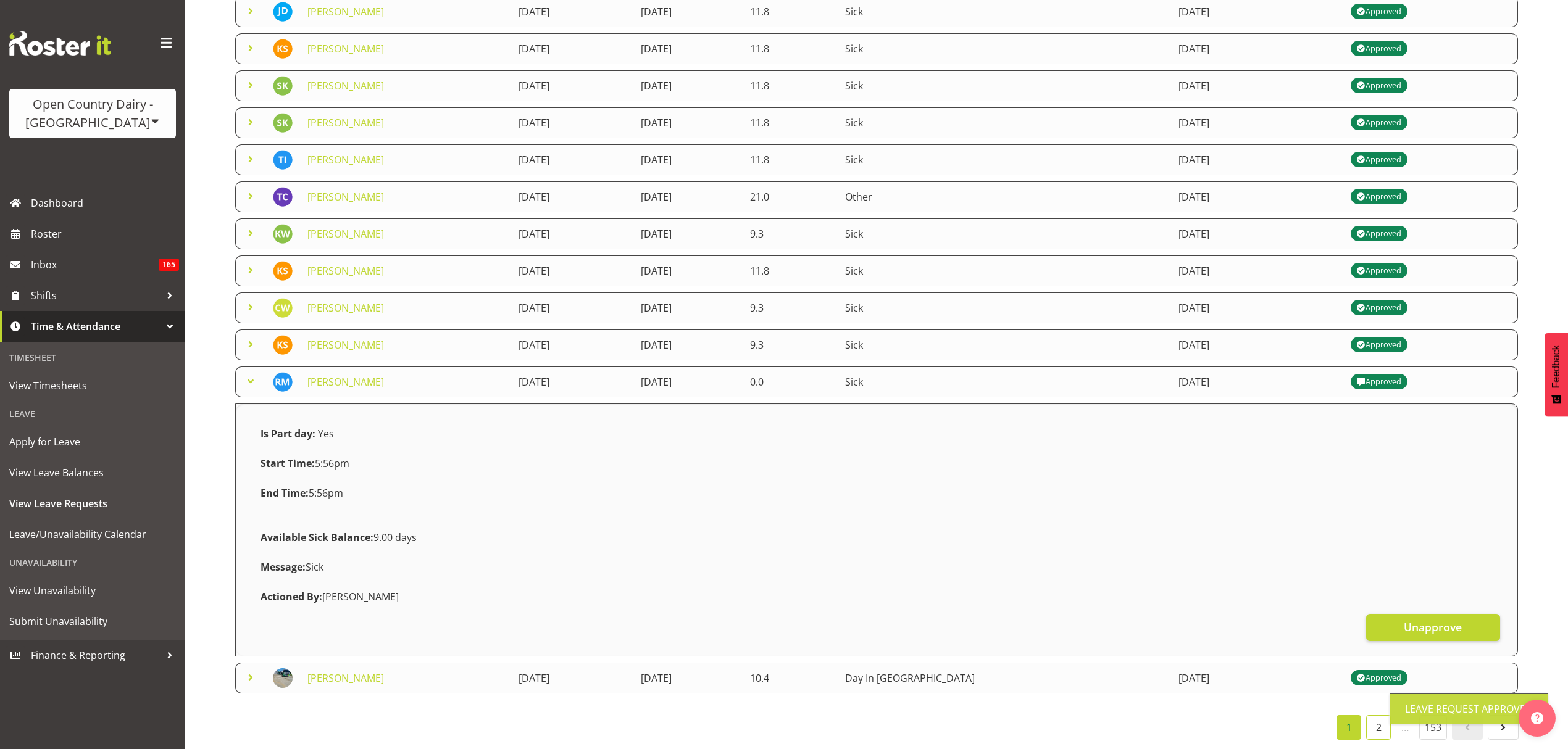
click at [1376, 715] on link "2" at bounding box center [1378, 727] width 25 height 25
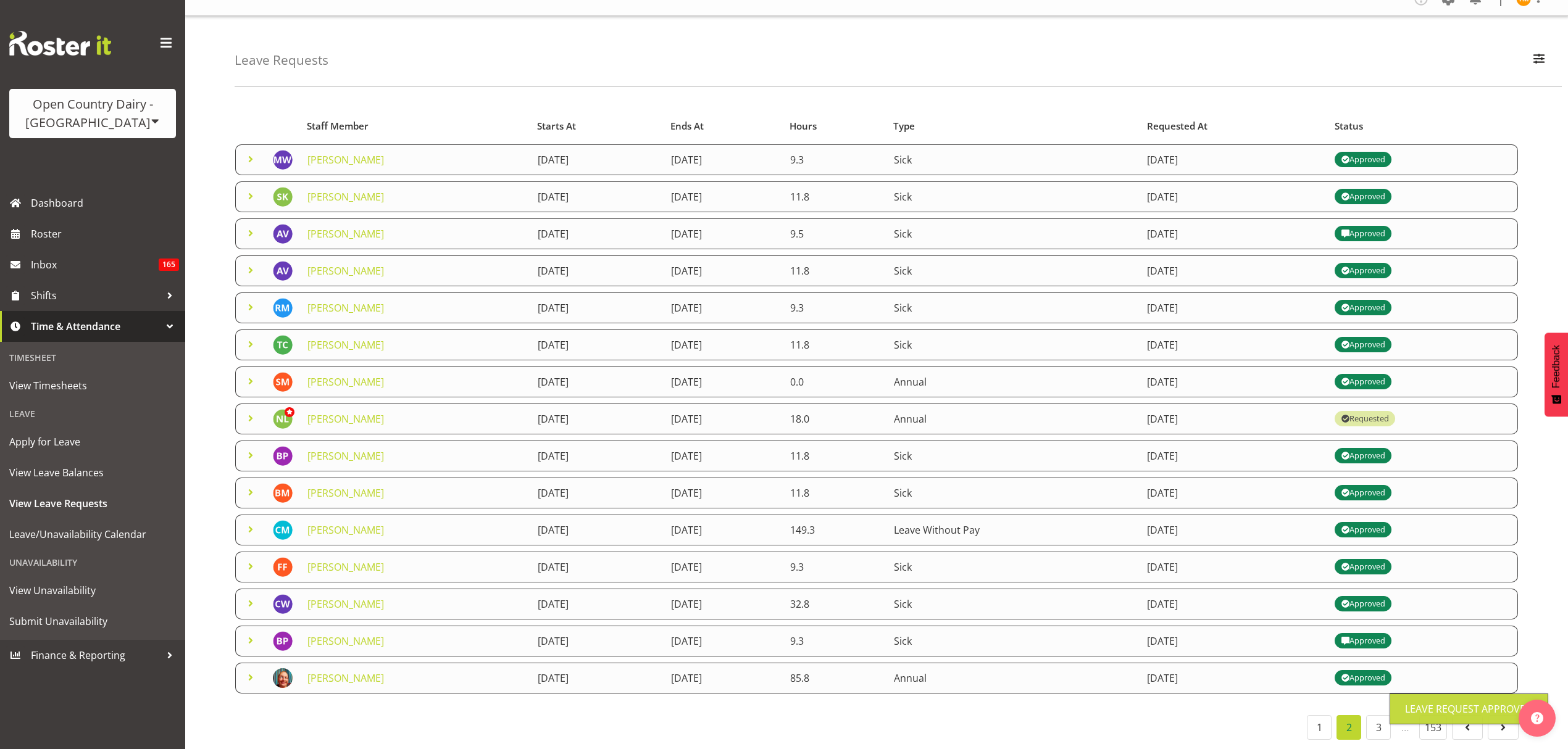
scroll to position [30, 0]
click at [255, 411] on span at bounding box center [251, 419] width 15 height 15
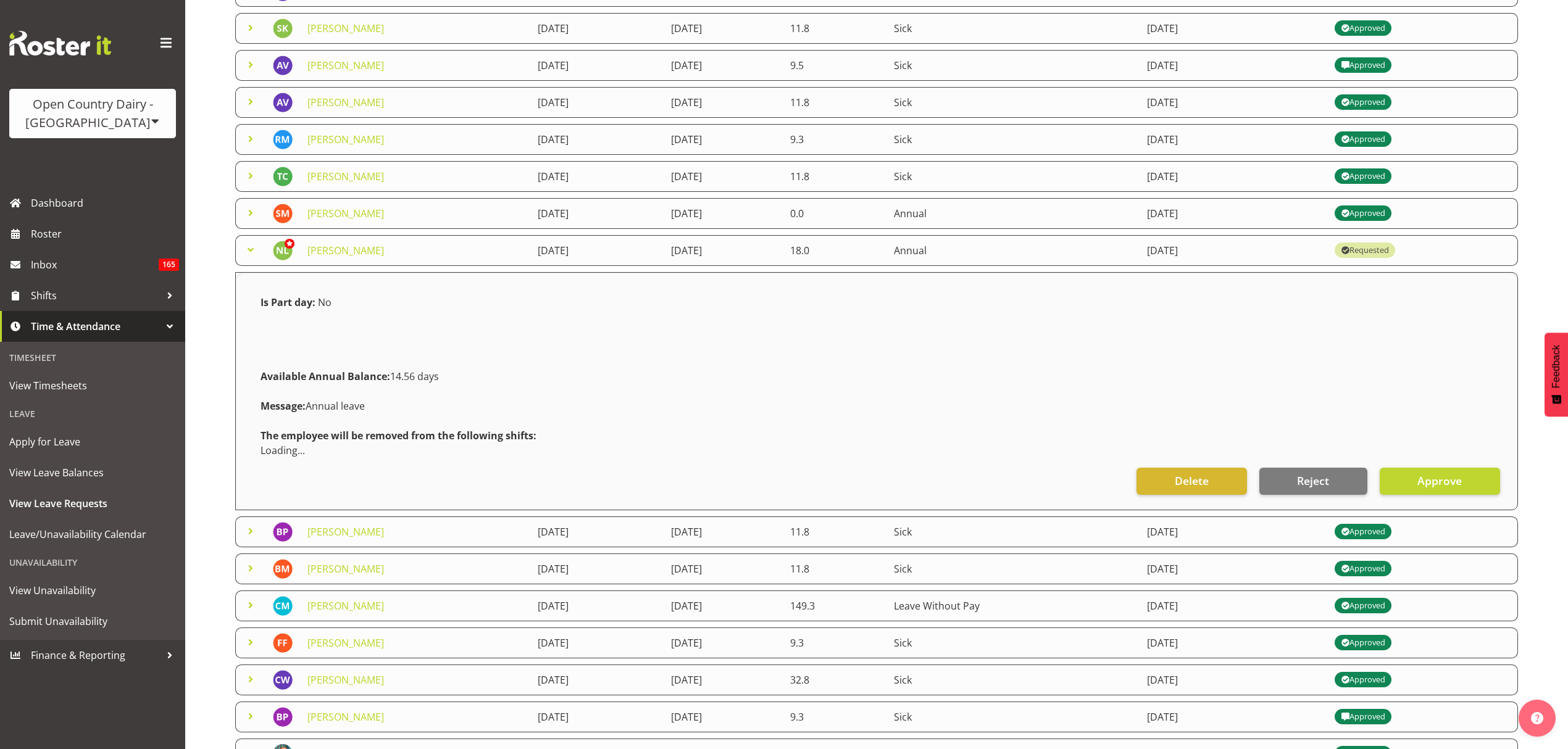
scroll to position [274, 0]
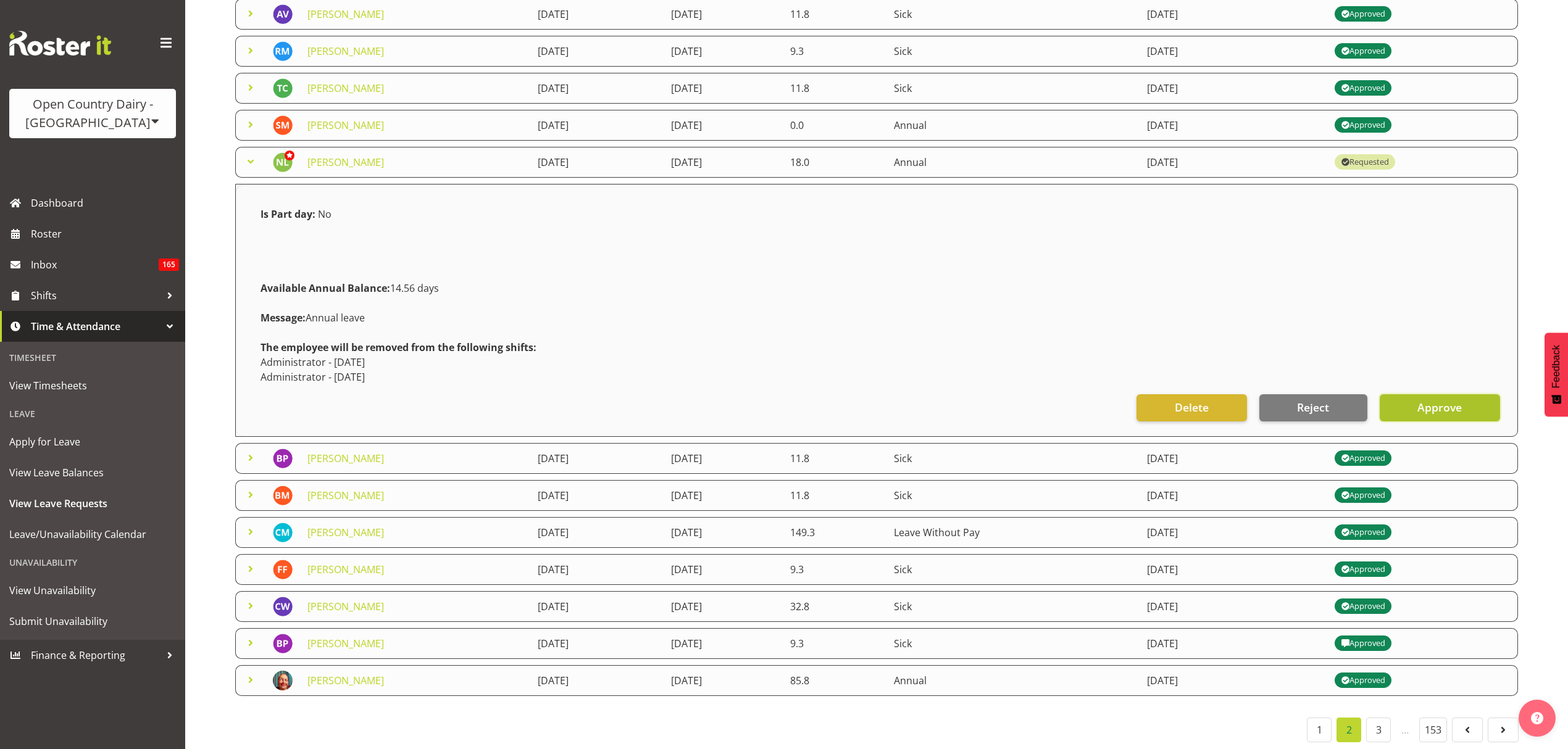
click at [1437, 410] on span "Approve" at bounding box center [1439, 407] width 44 height 16
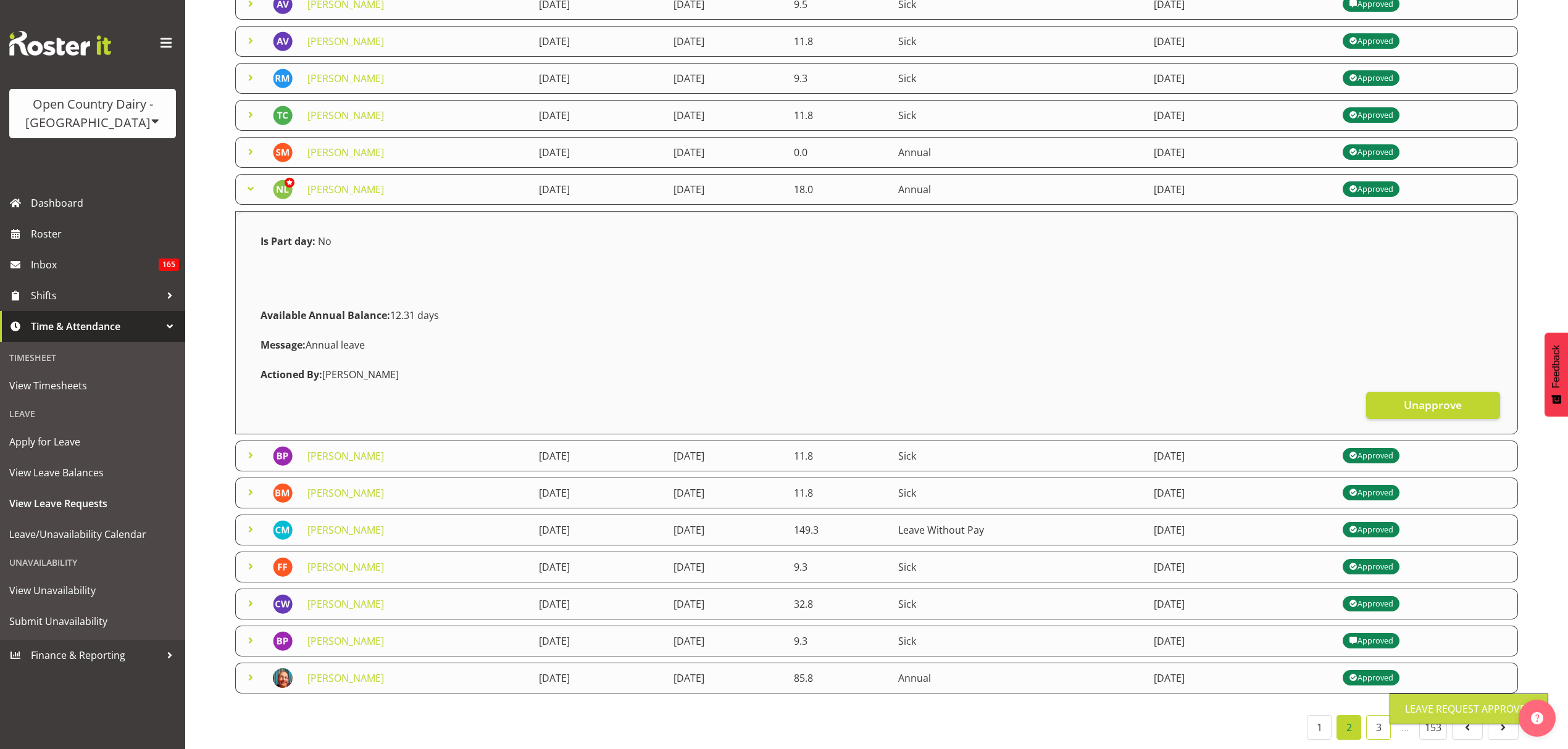
click at [1379, 715] on link "3" at bounding box center [1378, 727] width 25 height 25
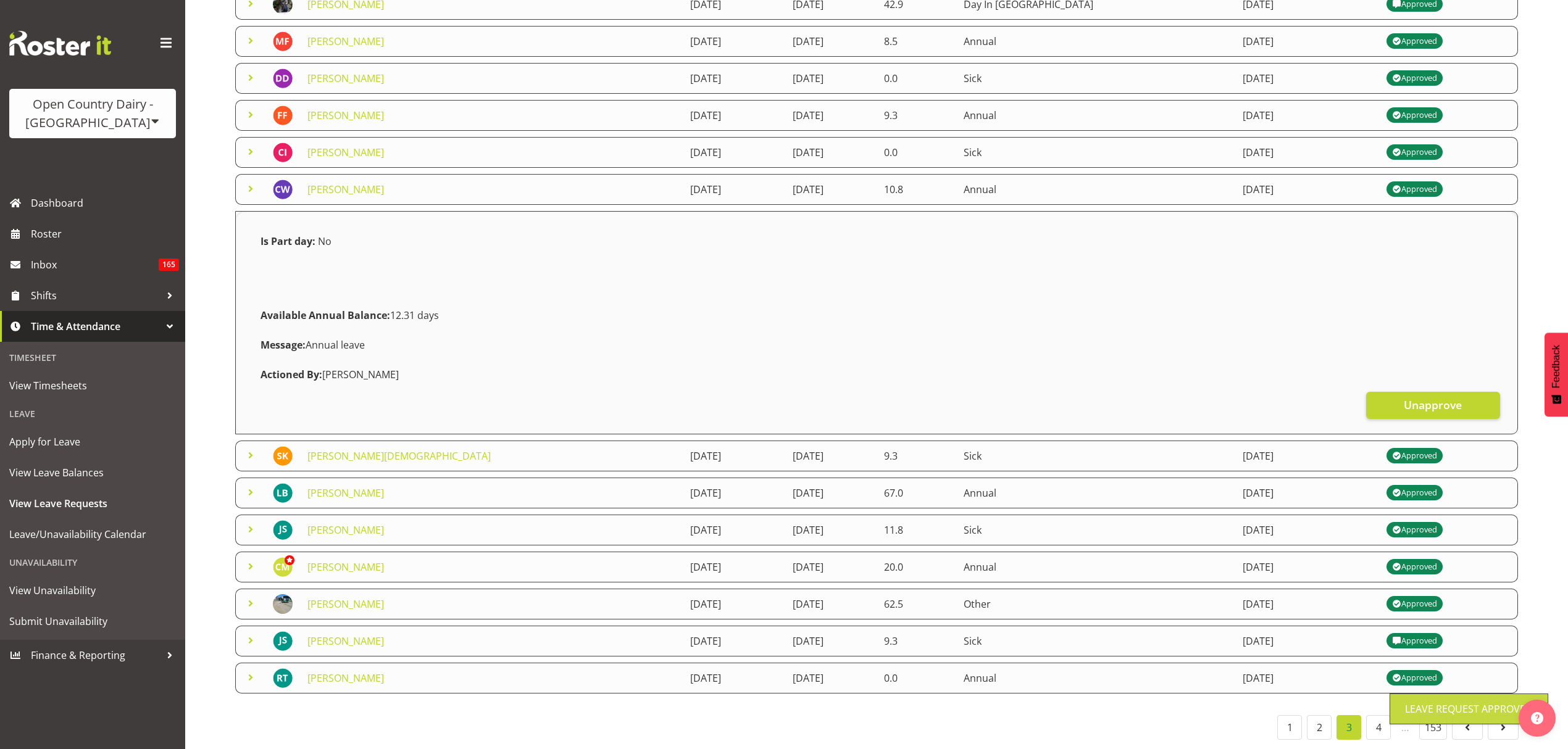
scroll to position [30, 0]
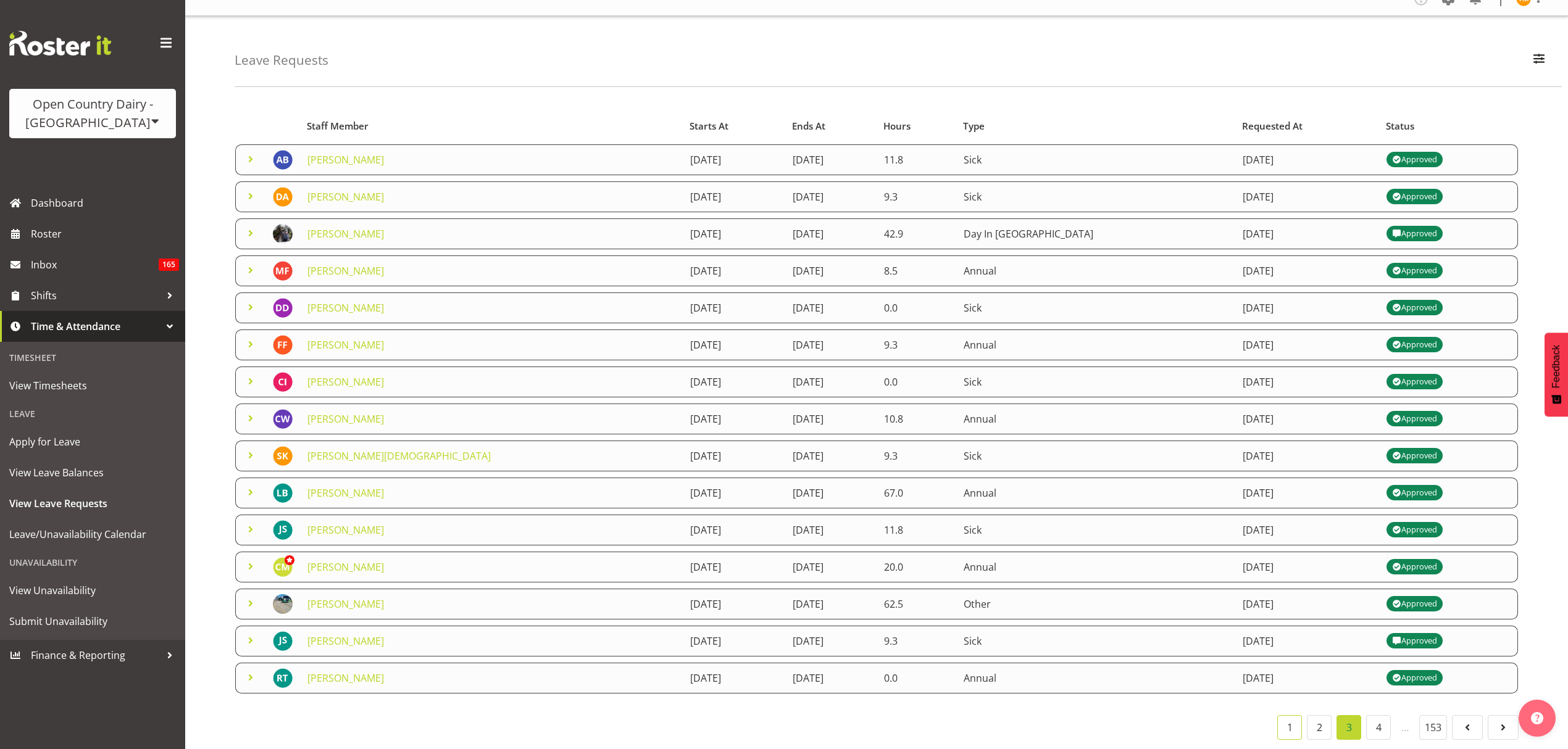
click at [1284, 715] on link "1" at bounding box center [1289, 727] width 25 height 25
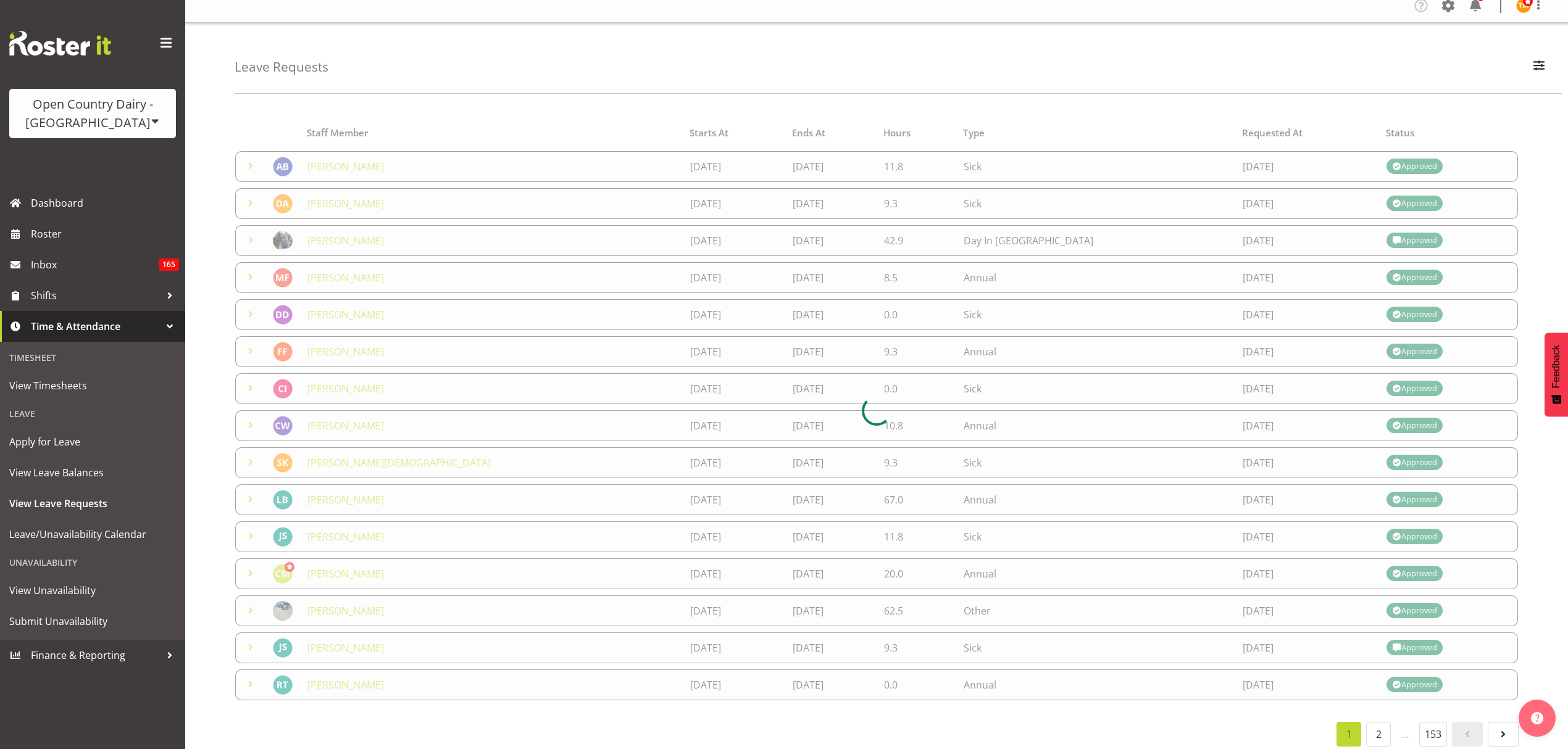
scroll to position [0, 0]
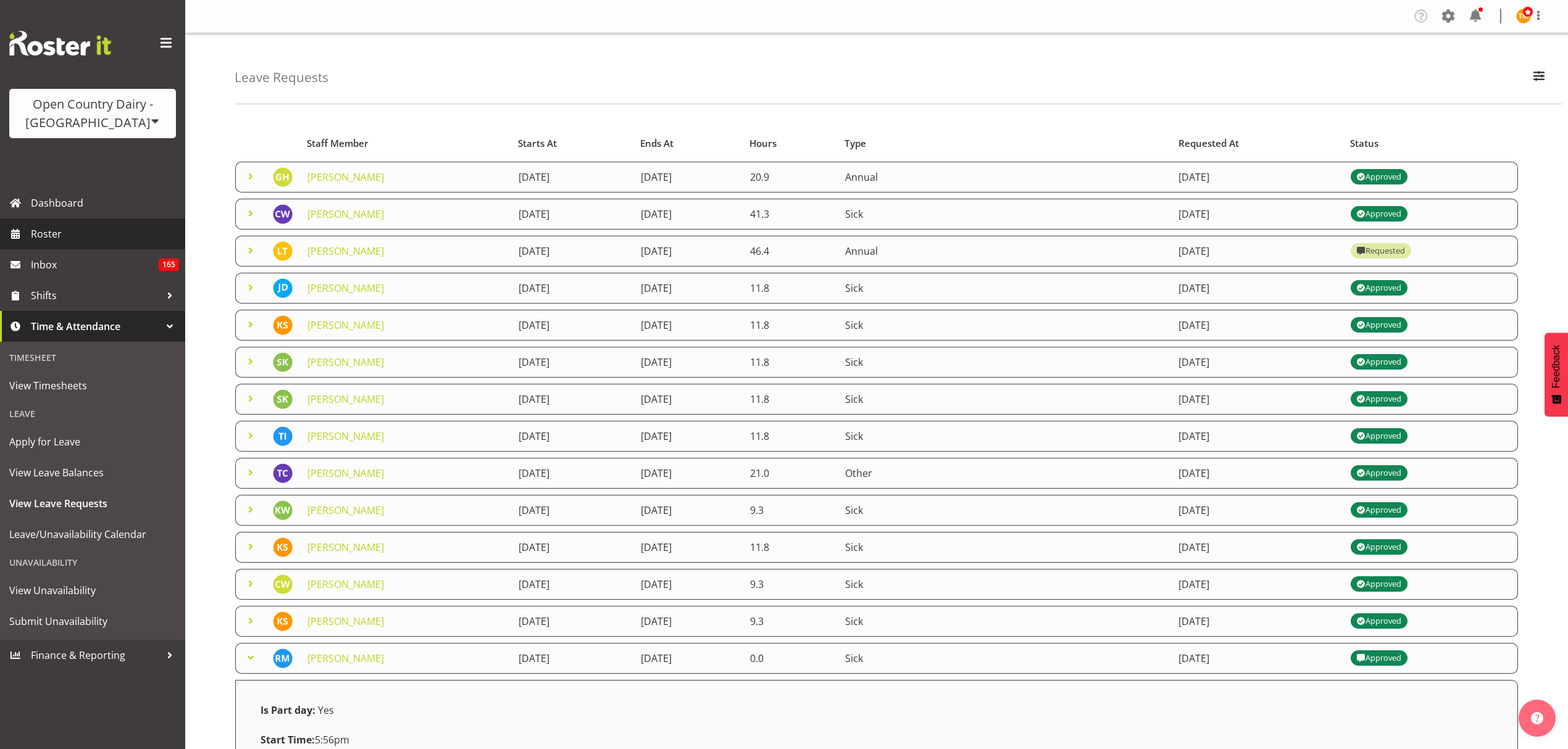
click at [112, 236] on span "Roster" at bounding box center [104, 234] width 148 height 19
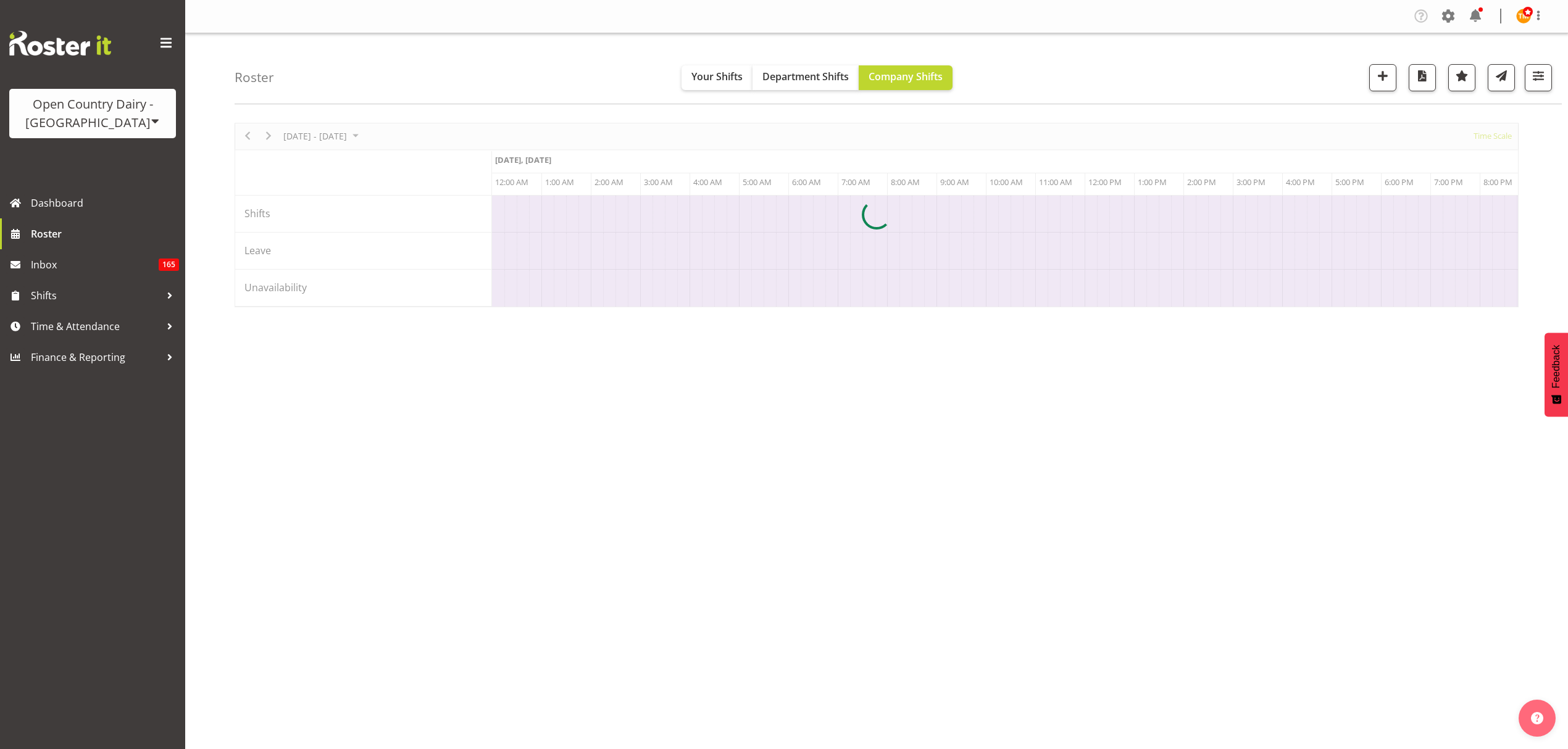
scroll to position [0, 2815]
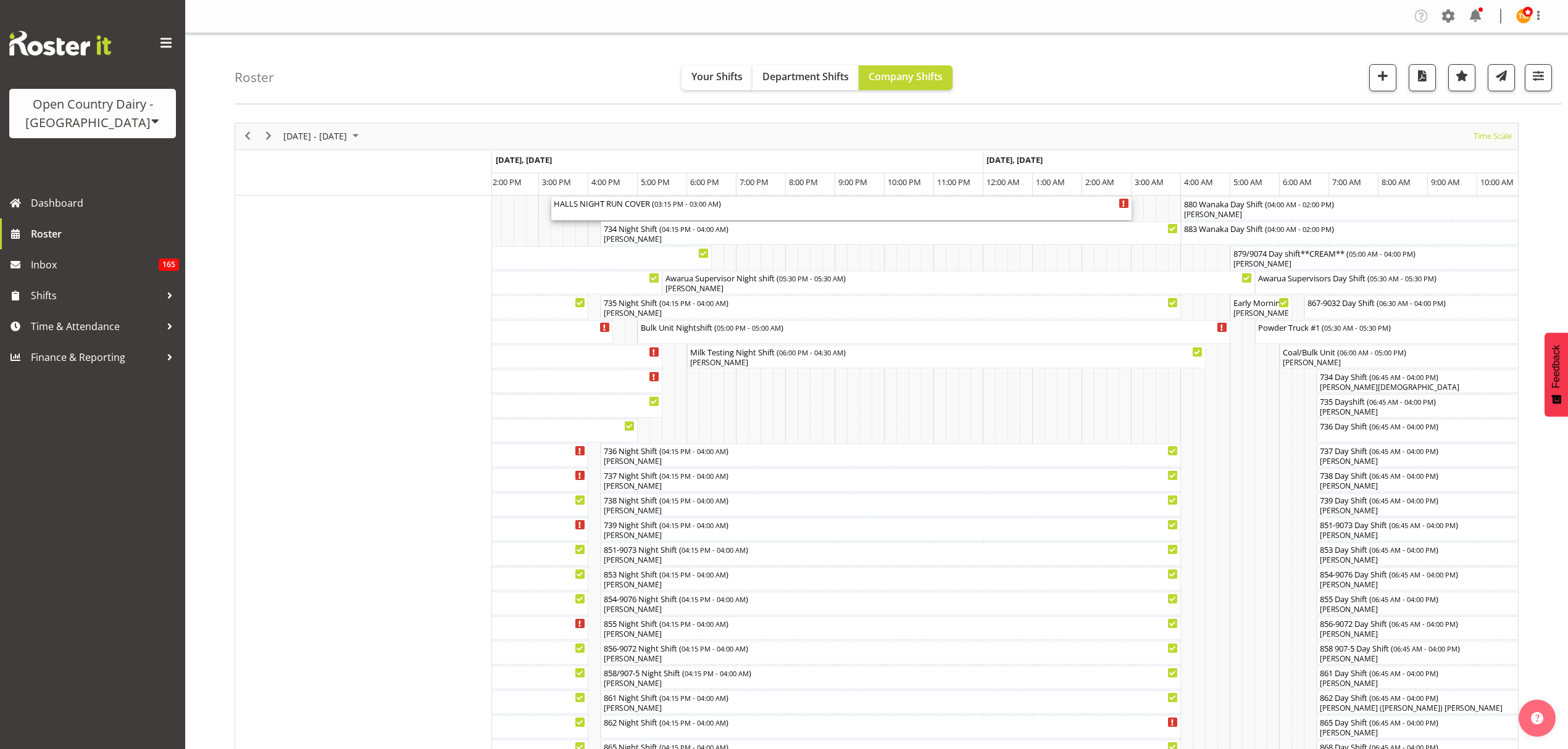
click at [674, 208] on span "03:15 PM - 03:00 AM" at bounding box center [686, 204] width 64 height 10
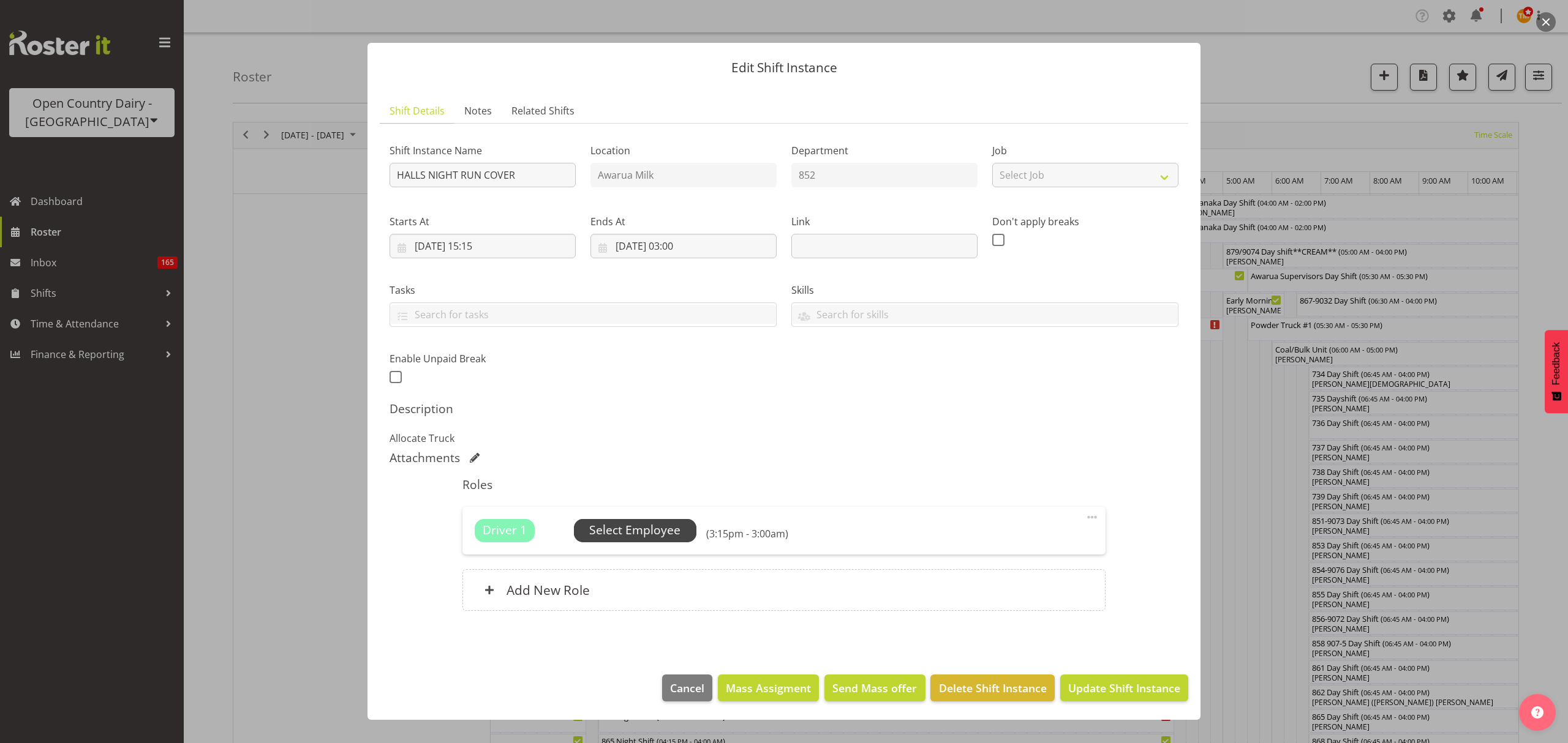
click at [653, 530] on span "Select Employee" at bounding box center [635, 531] width 91 height 18
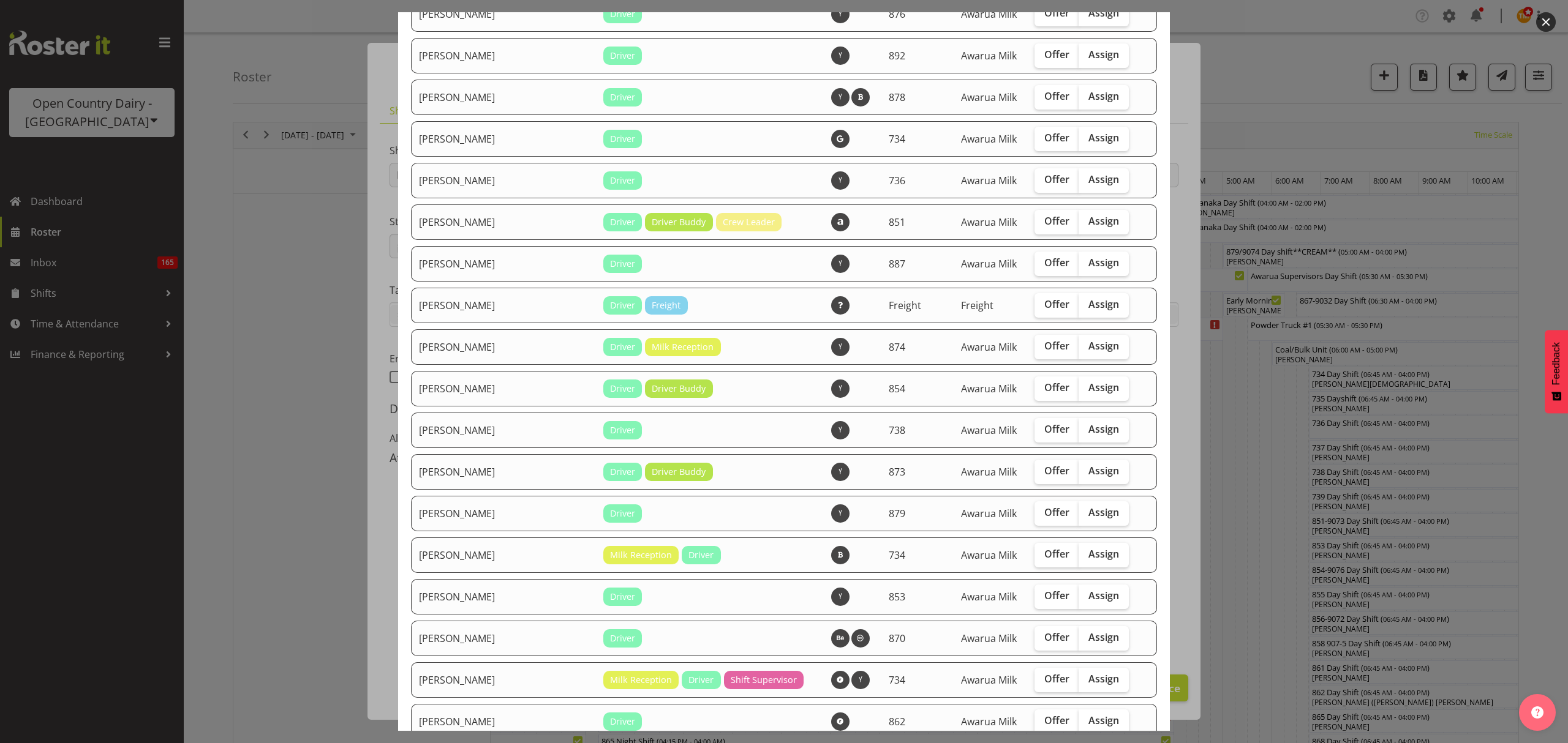
scroll to position [933, 0]
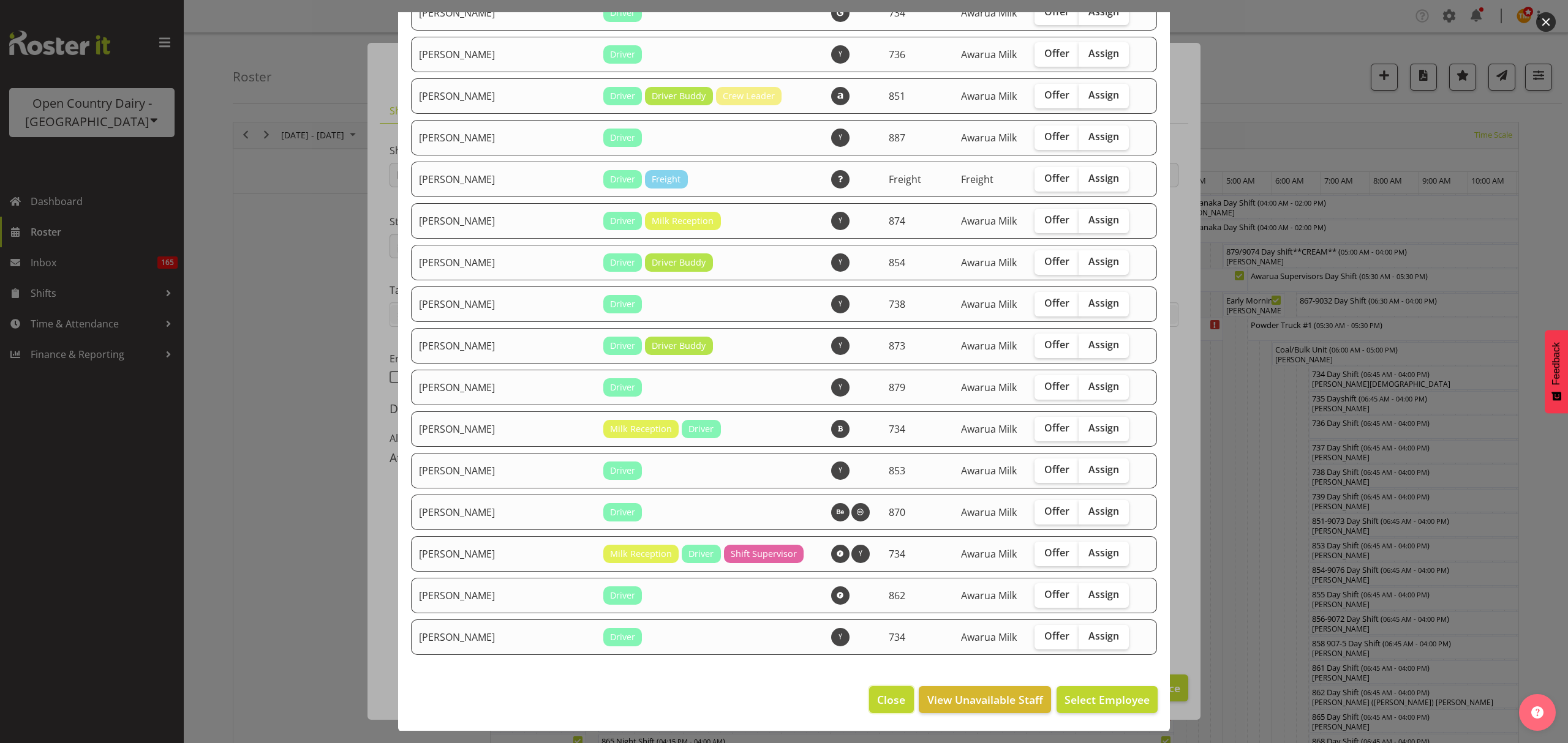
click at [877, 696] on span "Close" at bounding box center [891, 700] width 28 height 16
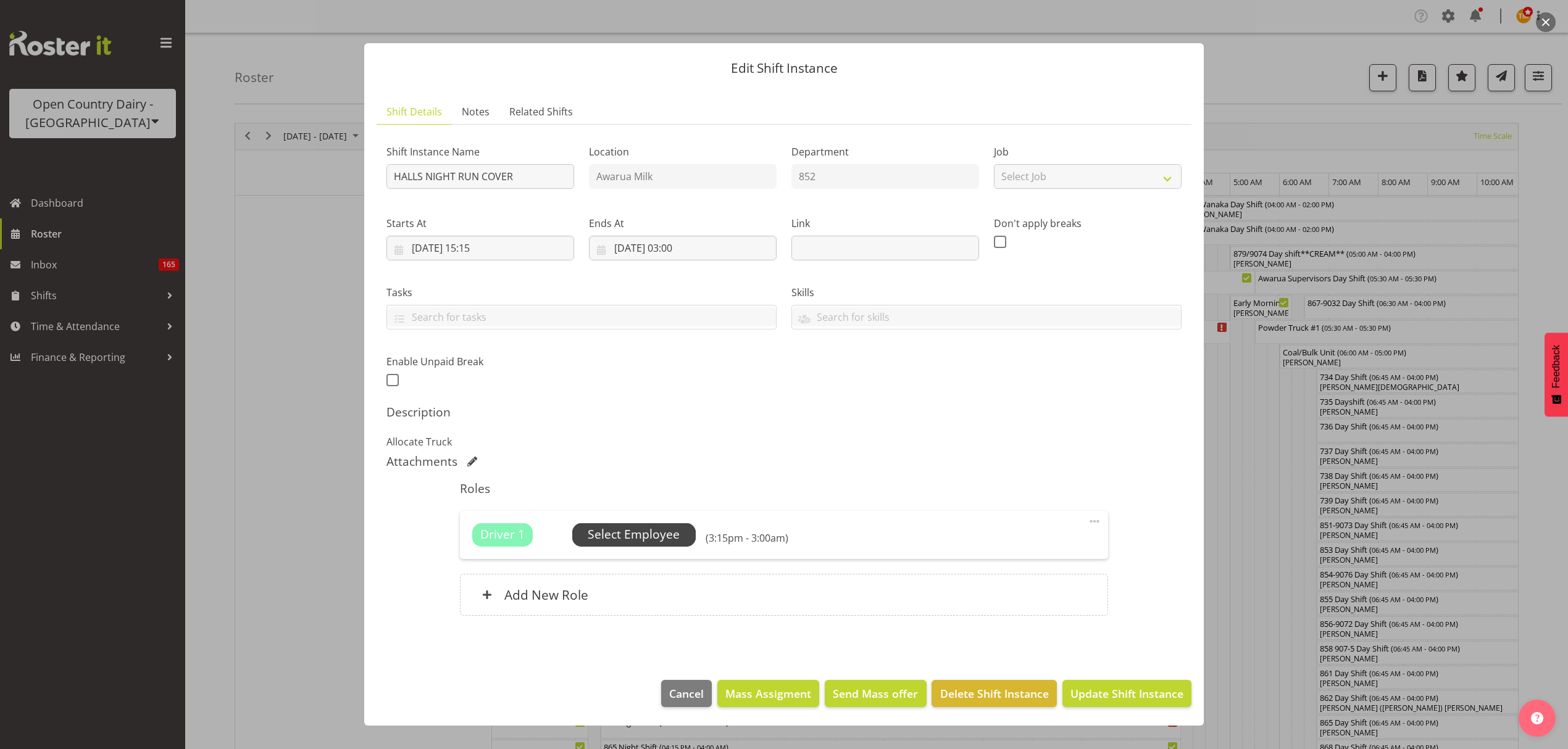
click at [605, 547] on span "Select Employee" at bounding box center [634, 535] width 124 height 23
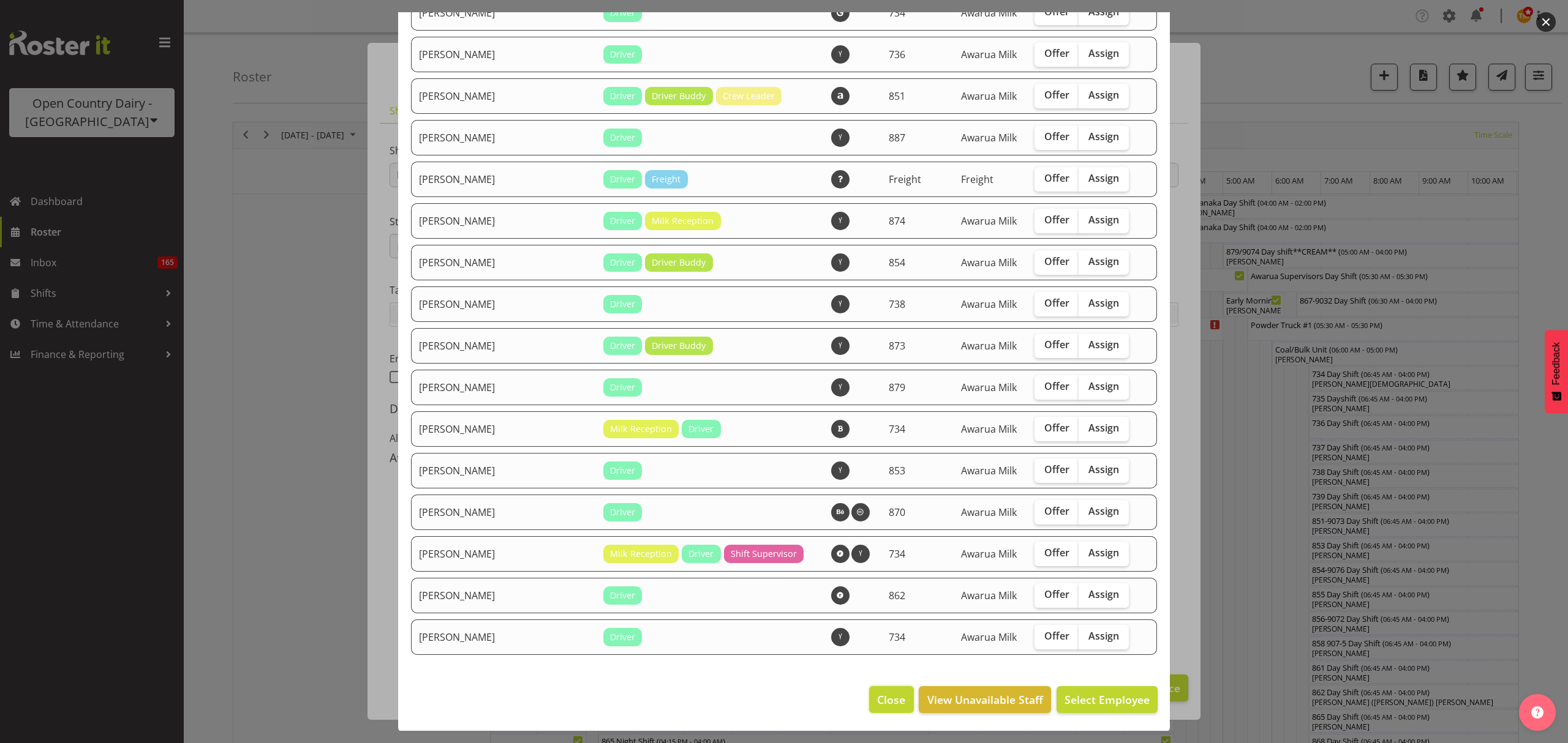
click at [877, 701] on span "Close" at bounding box center [891, 700] width 28 height 16
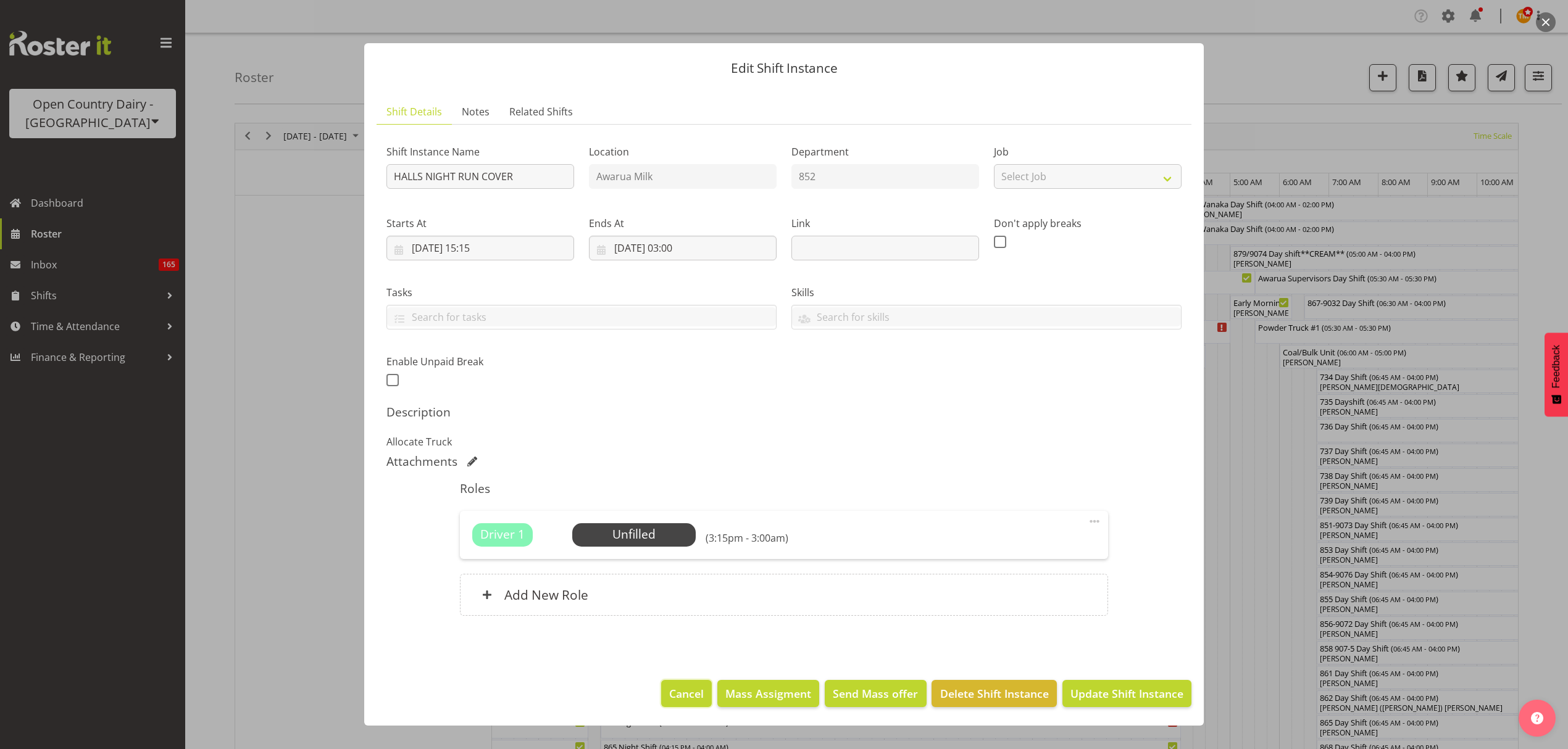
click at [682, 693] on span "Cancel" at bounding box center [686, 693] width 35 height 16
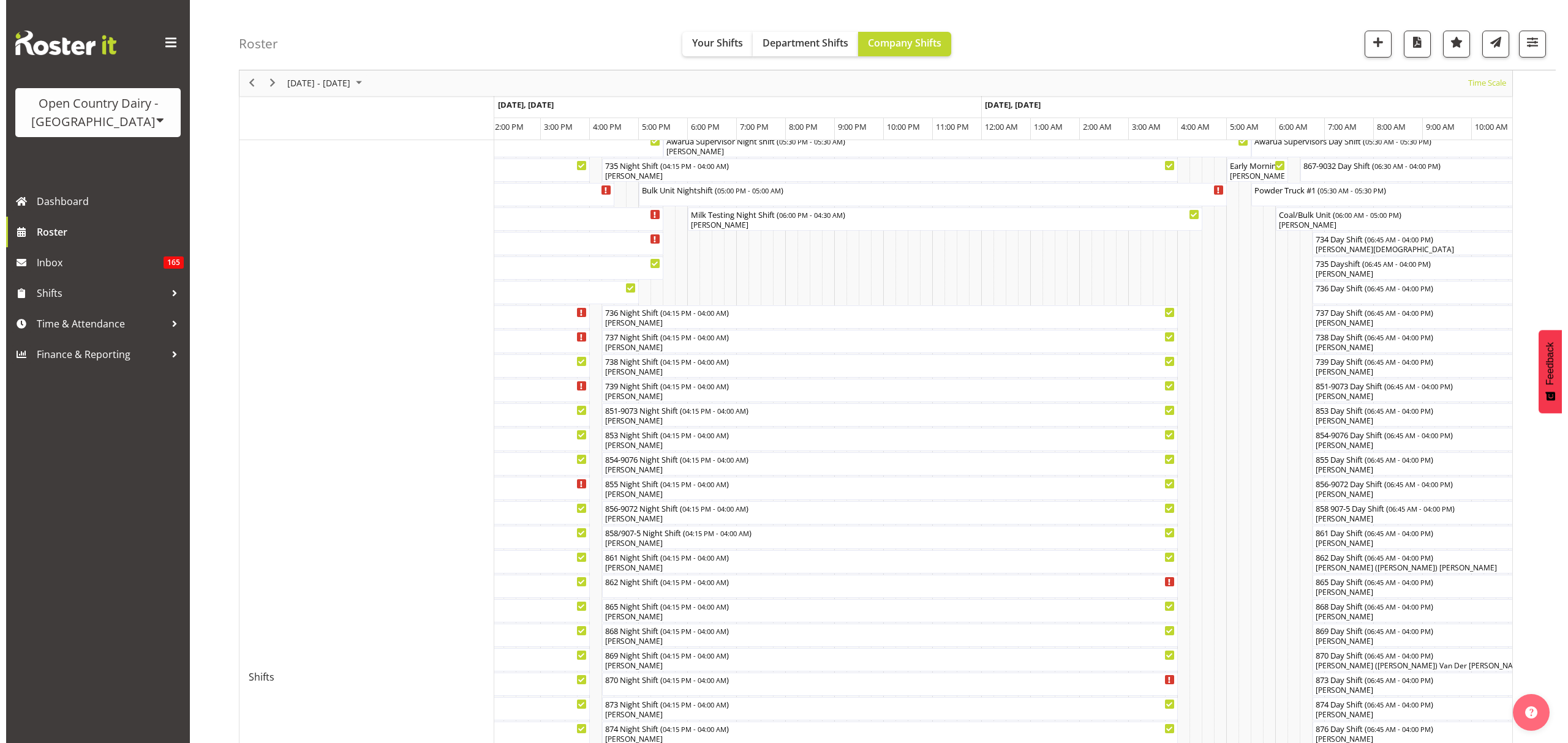
scroll to position [0, 0]
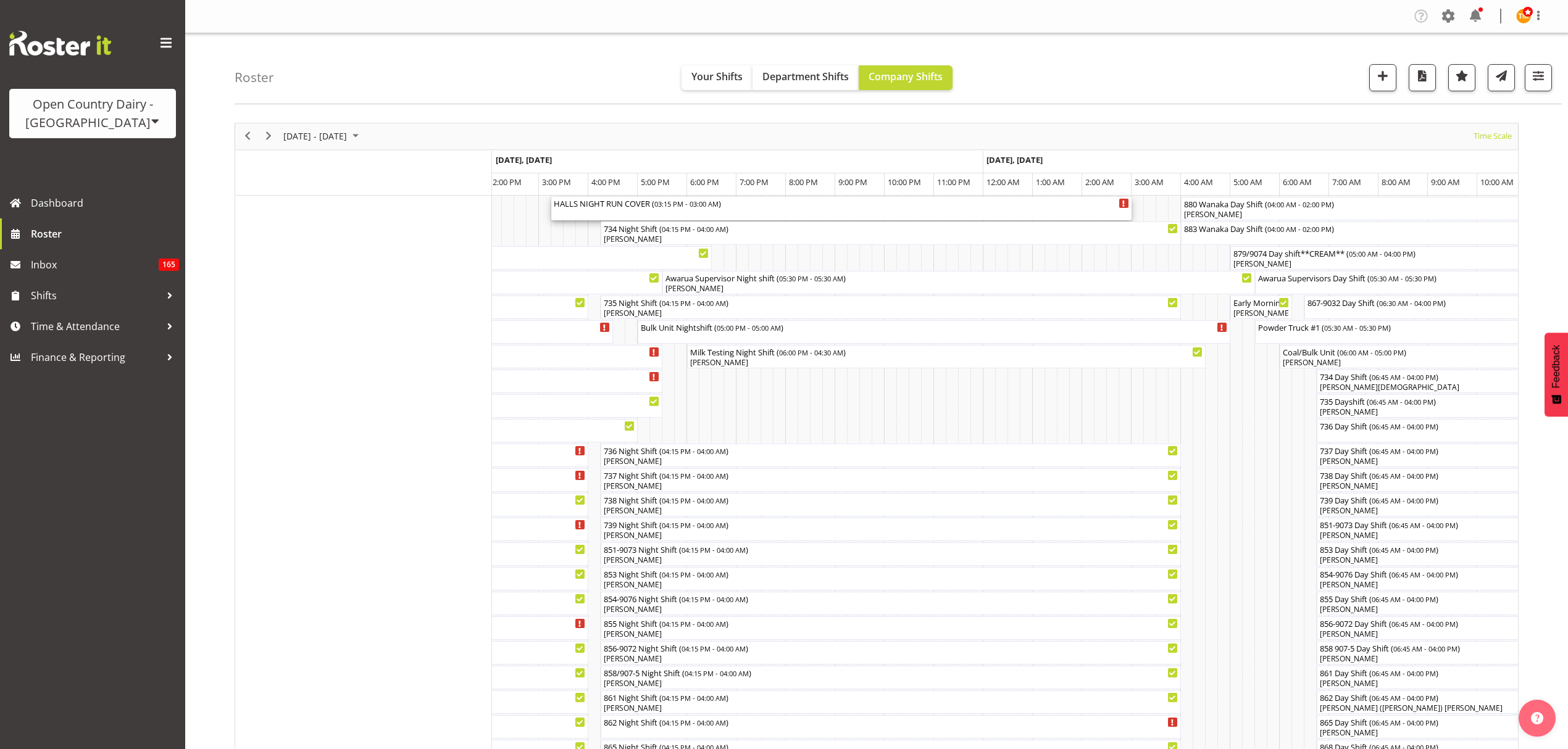
click at [811, 208] on div "HALLS NIGHT RUN COVER ( 03:15 PM - 03:00 AM )" at bounding box center [841, 203] width 575 height 12
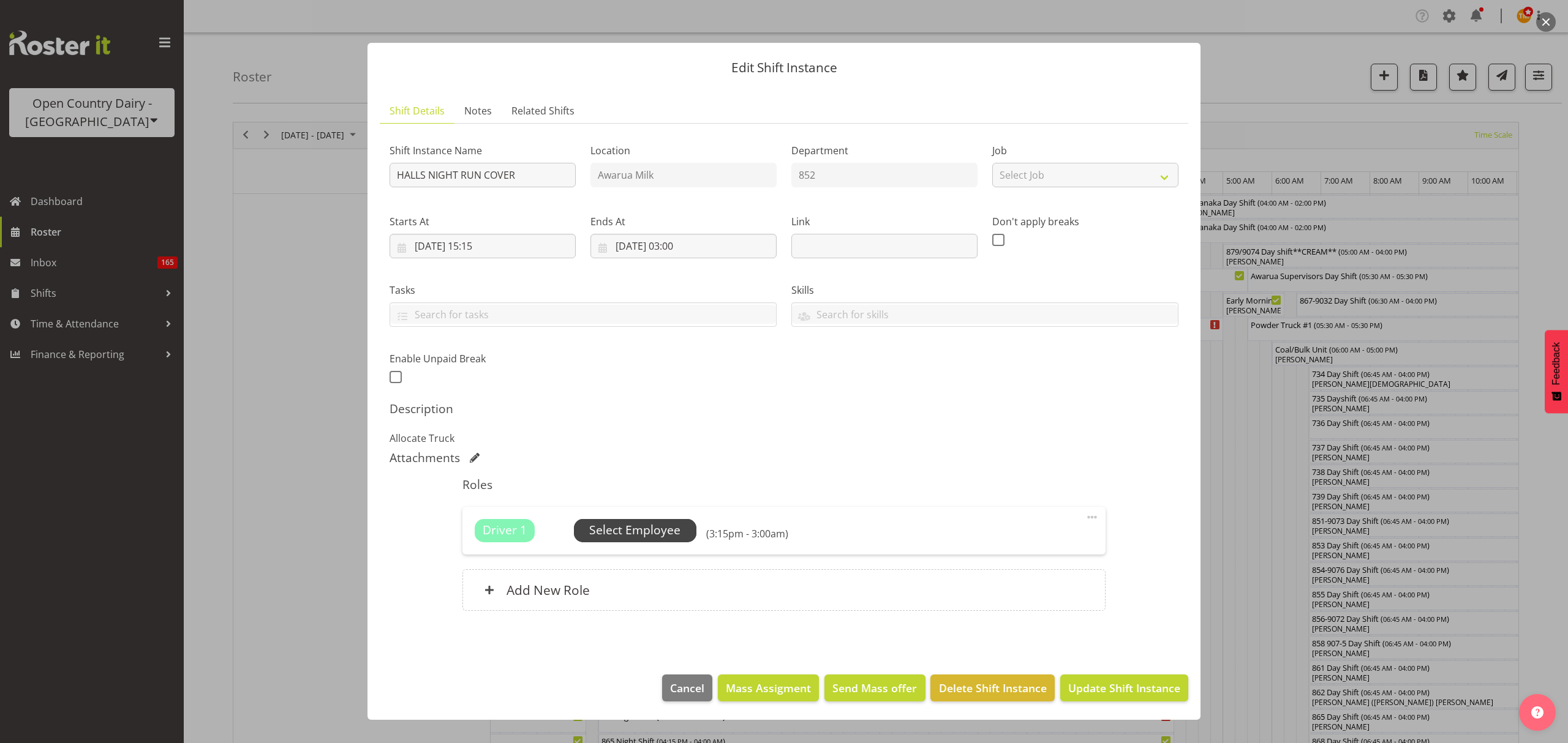
click at [633, 527] on span "Select Employee" at bounding box center [635, 531] width 91 height 18
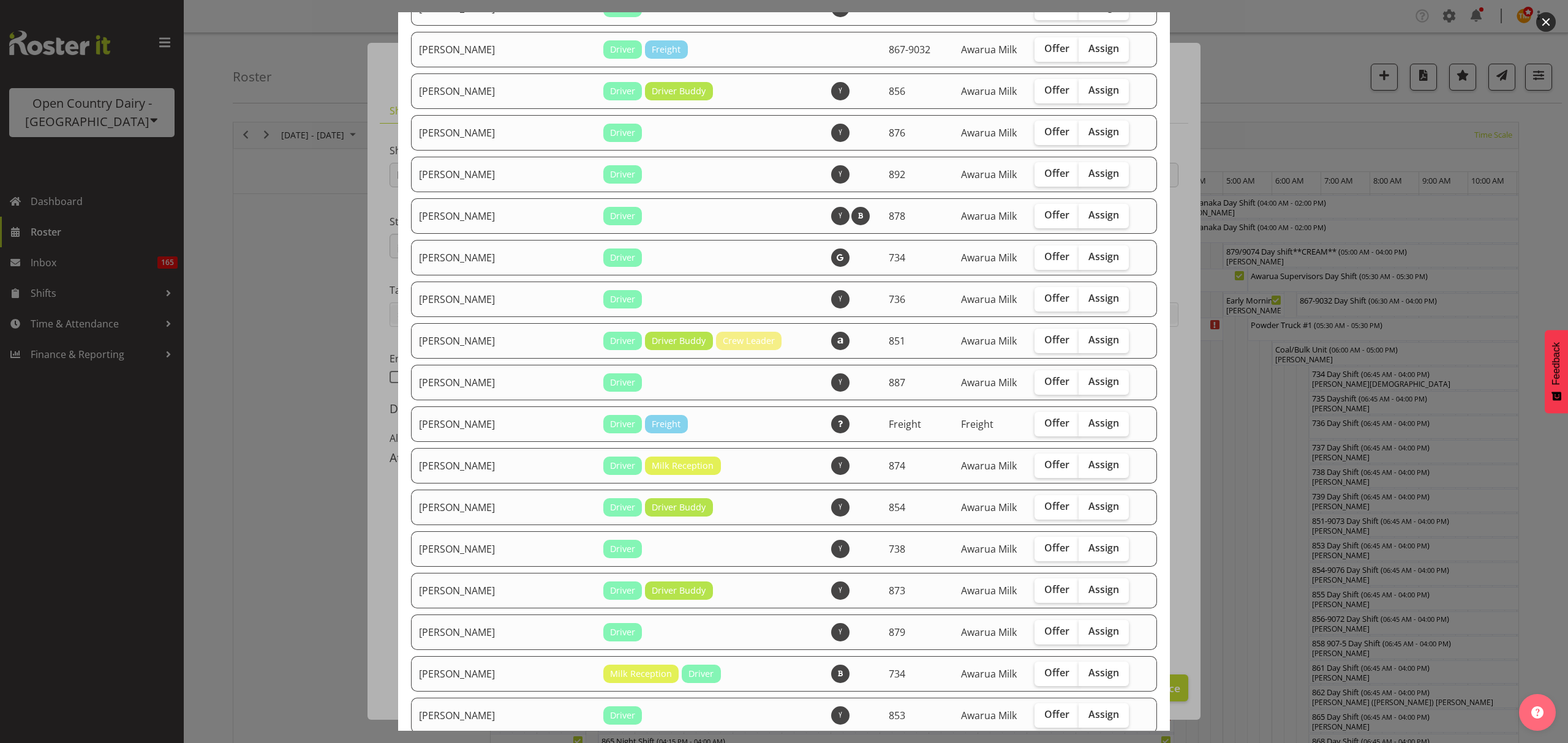
scroll to position [606, 0]
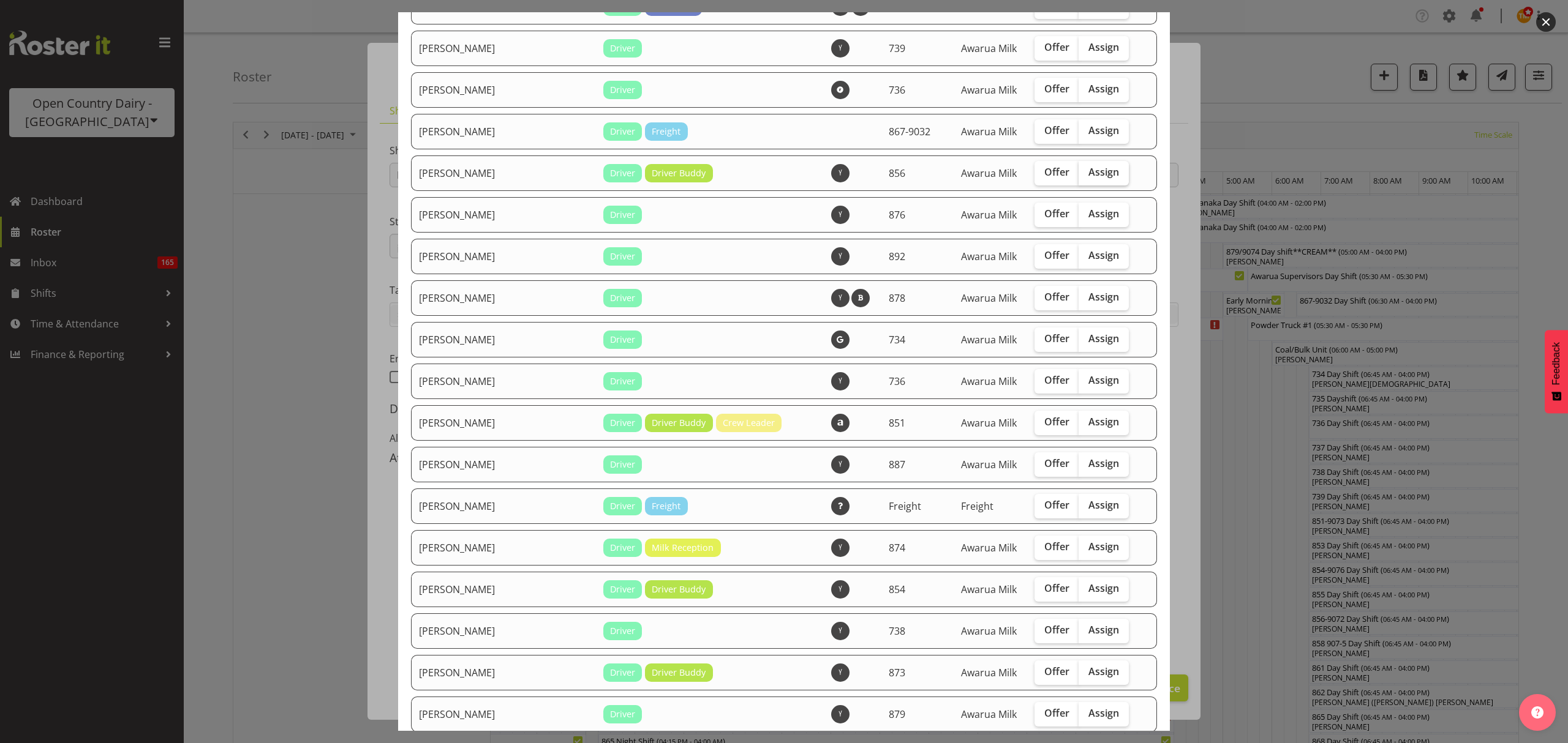
click at [1088, 168] on span "Assign" at bounding box center [1104, 172] width 30 height 12
click at [1087, 168] on input "Assign" at bounding box center [1083, 172] width 8 height 8
checkbox input "true"
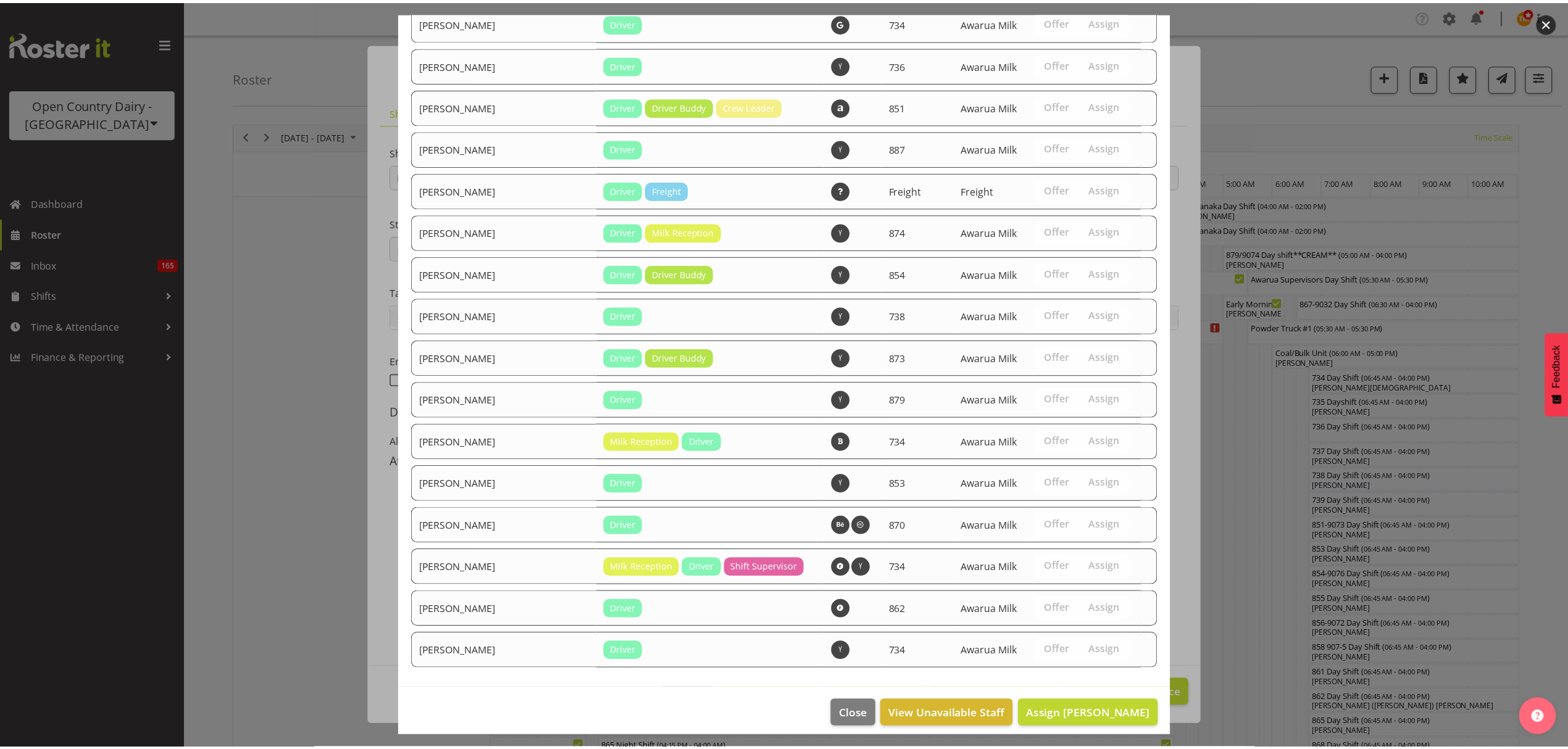
scroll to position [940, 0]
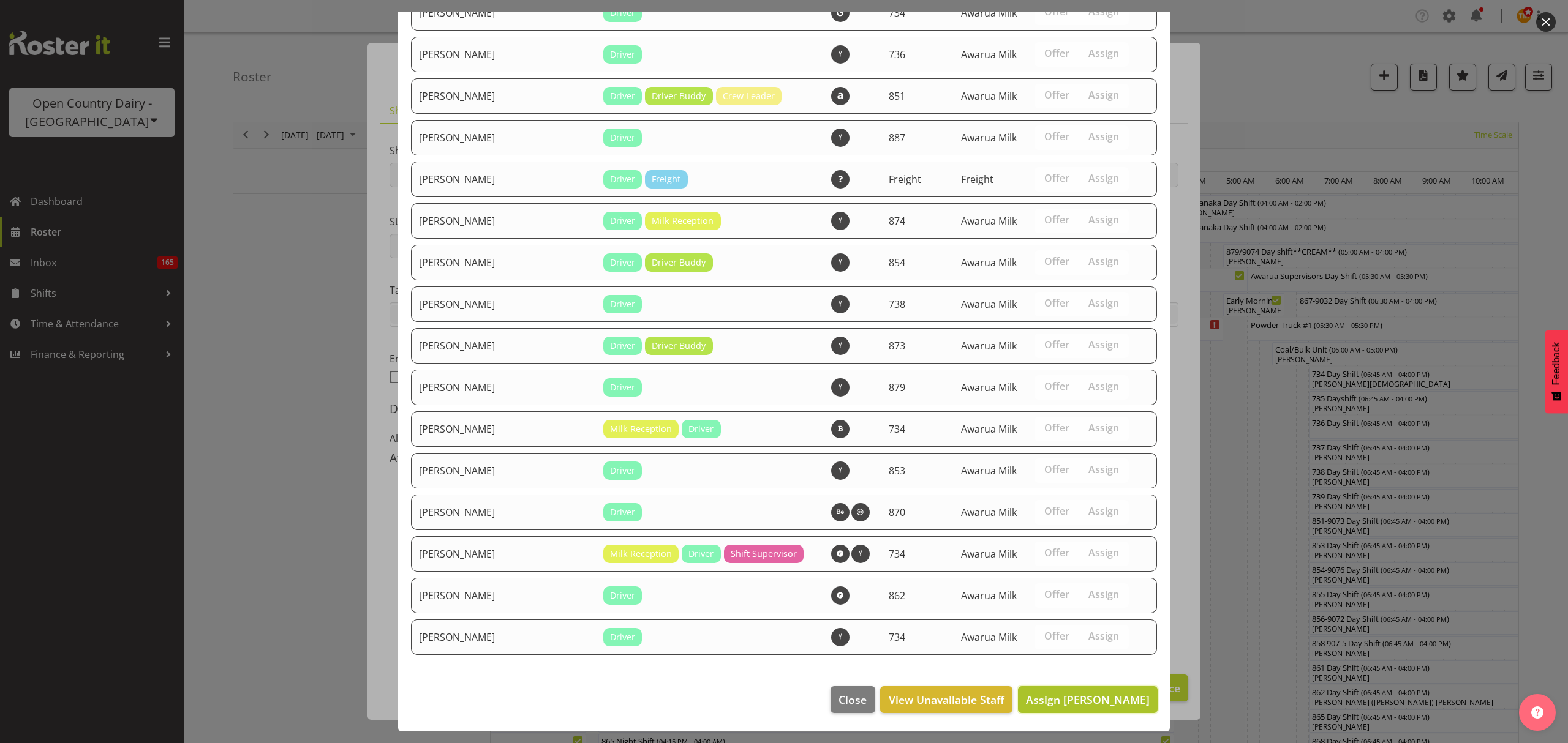
click at [1073, 708] on button "Assign [PERSON_NAME]" at bounding box center [1088, 700] width 140 height 27
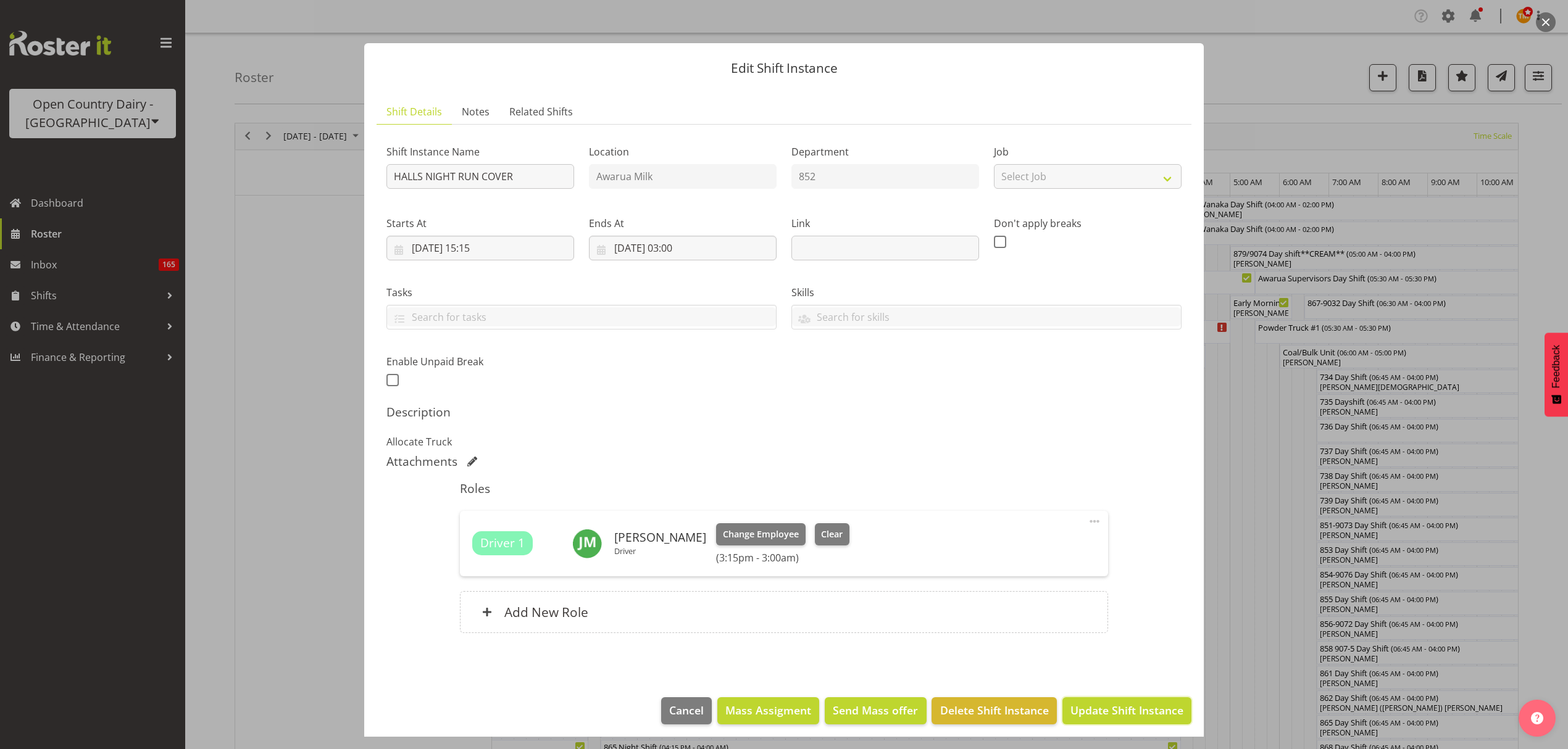
click at [1144, 701] on button "Update Shift Instance" at bounding box center [1127, 711] width 129 height 27
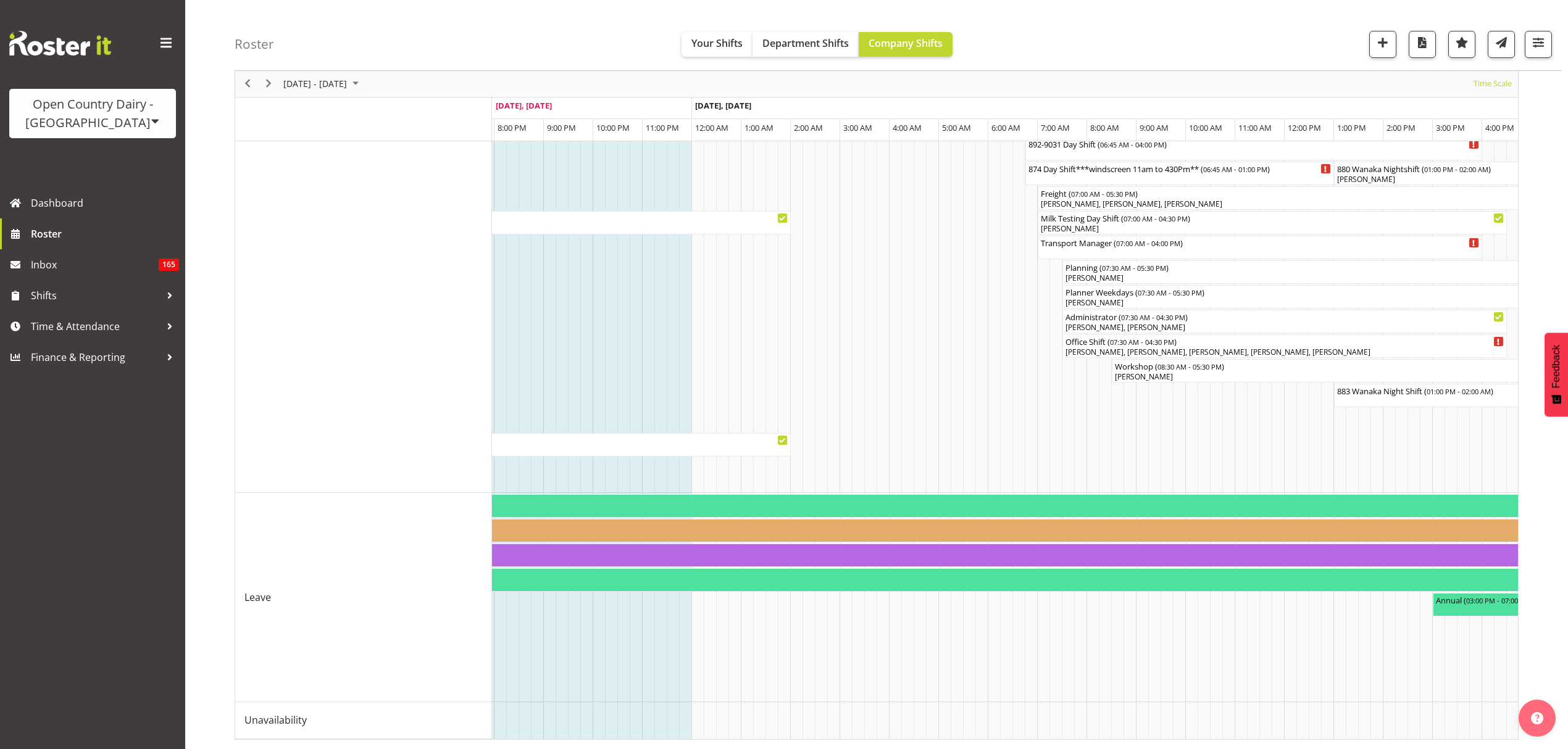
scroll to position [0, 3336]
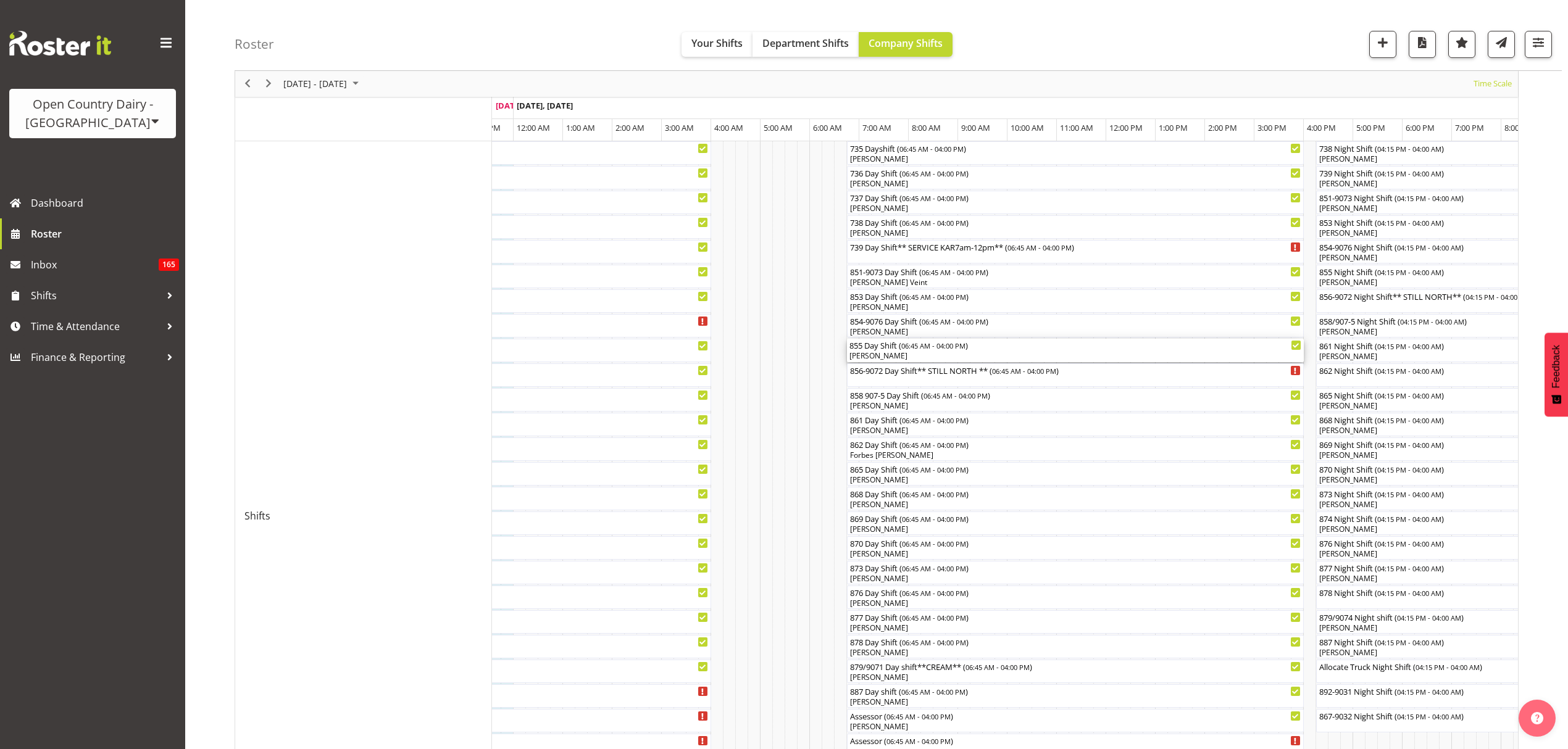
click at [918, 356] on div "[PERSON_NAME]" at bounding box center [1075, 356] width 452 height 11
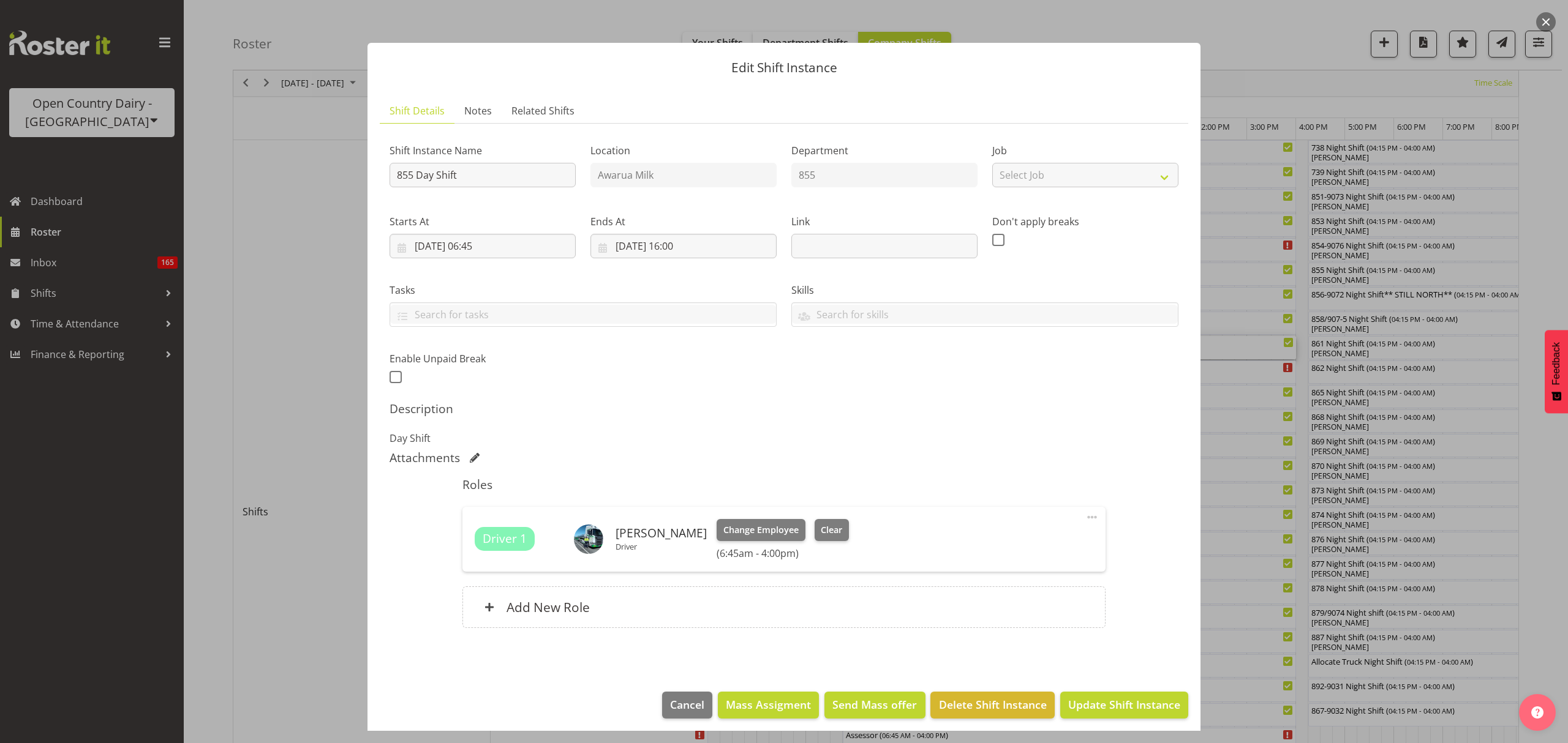
click at [694, 690] on footer "Cancel Mass Assigment Send Mass offer Delete Shift Instance Update Shift Instan…" at bounding box center [784, 709] width 833 height 58
click at [692, 701] on span "Cancel" at bounding box center [687, 705] width 34 height 16
